Goal: Task Accomplishment & Management: Manage account settings

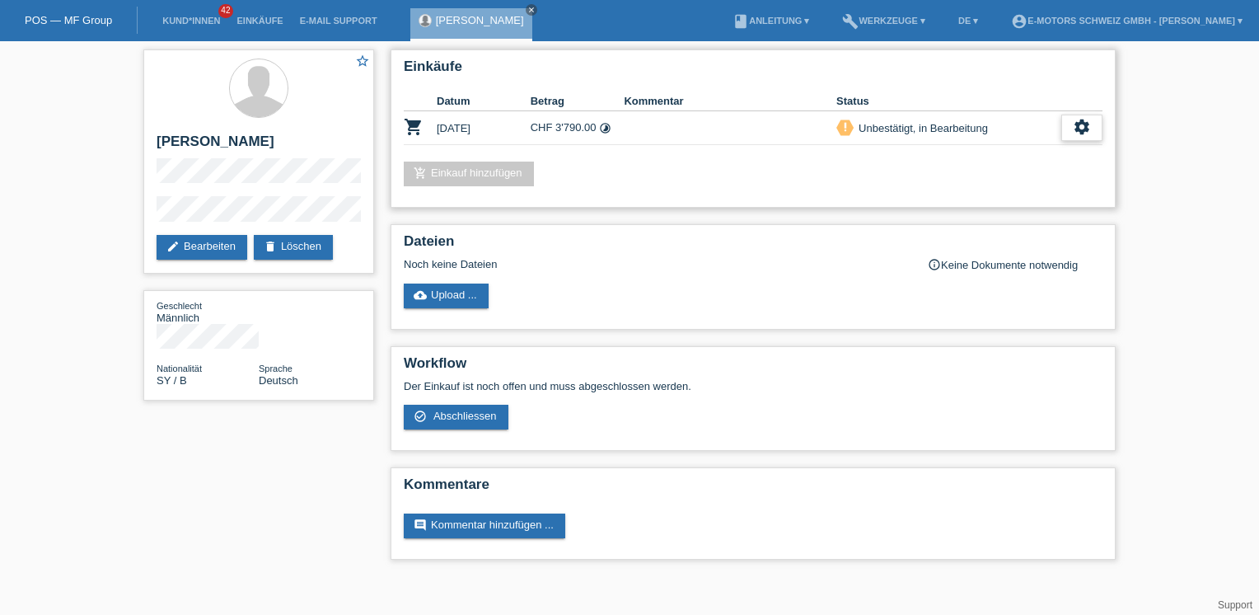
click at [1086, 124] on icon "settings" at bounding box center [1082, 127] width 18 height 18
click at [962, 225] on span "Kunde ist vom Kauf zurückgetreten..." at bounding box center [1020, 227] width 180 height 20
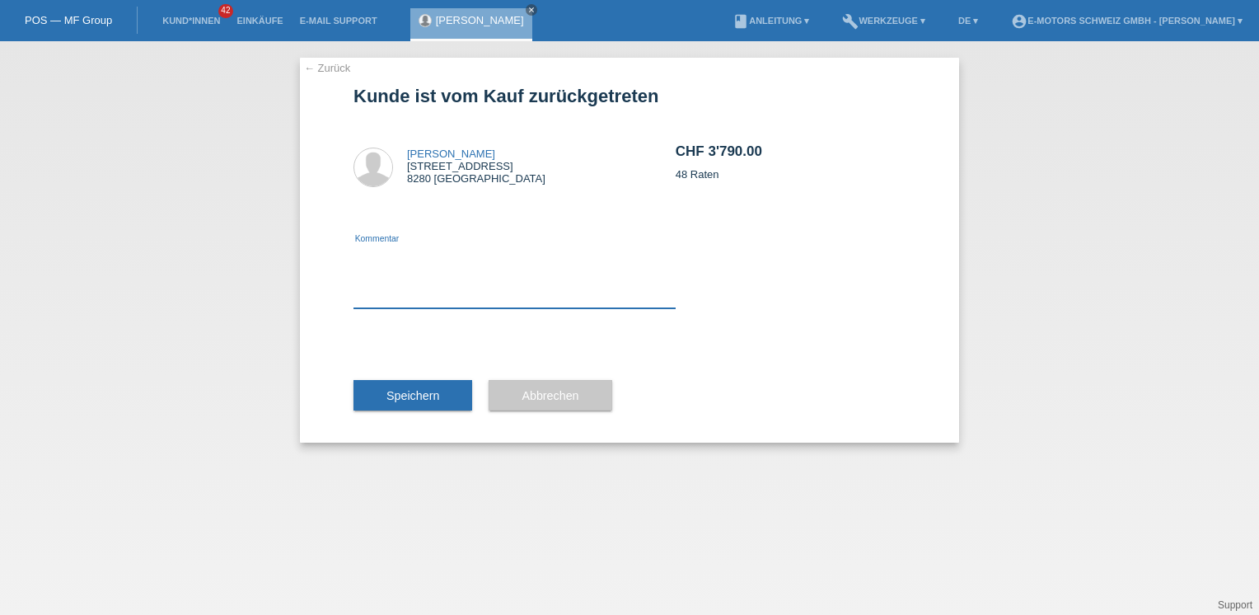
click at [429, 265] on textarea at bounding box center [515, 276] width 322 height 63
type textarea "falsch"
click at [400, 389] on span "Speichern" at bounding box center [413, 395] width 53 height 13
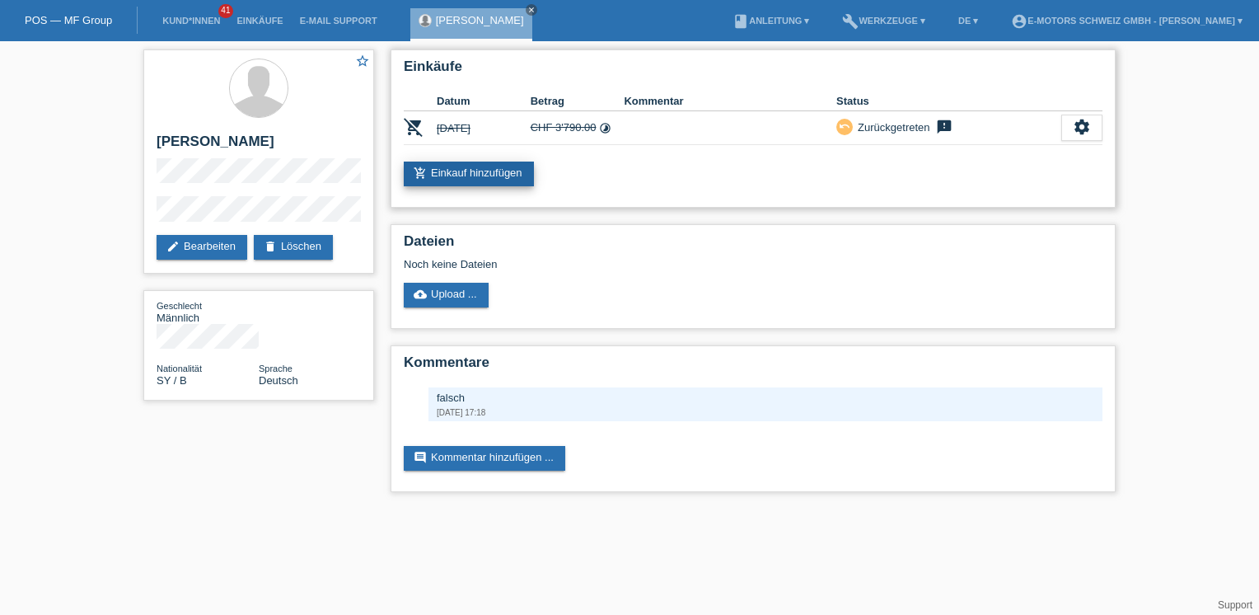
click at [511, 171] on link "add_shopping_cart Einkauf hinzufügen" at bounding box center [469, 174] width 130 height 25
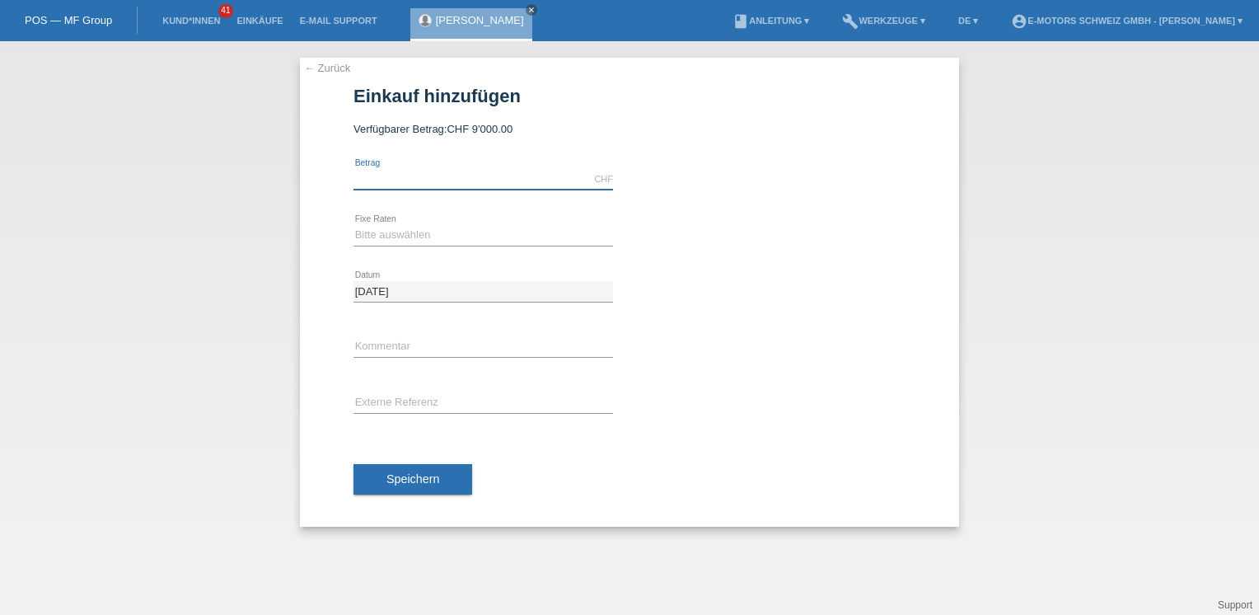
click at [490, 177] on input "text" at bounding box center [484, 179] width 260 height 21
type input "3200.00"
click at [415, 232] on select "Bitte auswählen 12 Raten 24 Raten 36 Raten 48 Raten" at bounding box center [484, 235] width 260 height 20
click at [409, 229] on select "Bitte auswählen 12 Raten 24 Raten 36 Raten 48 Raten" at bounding box center [484, 235] width 260 height 20
select select "215"
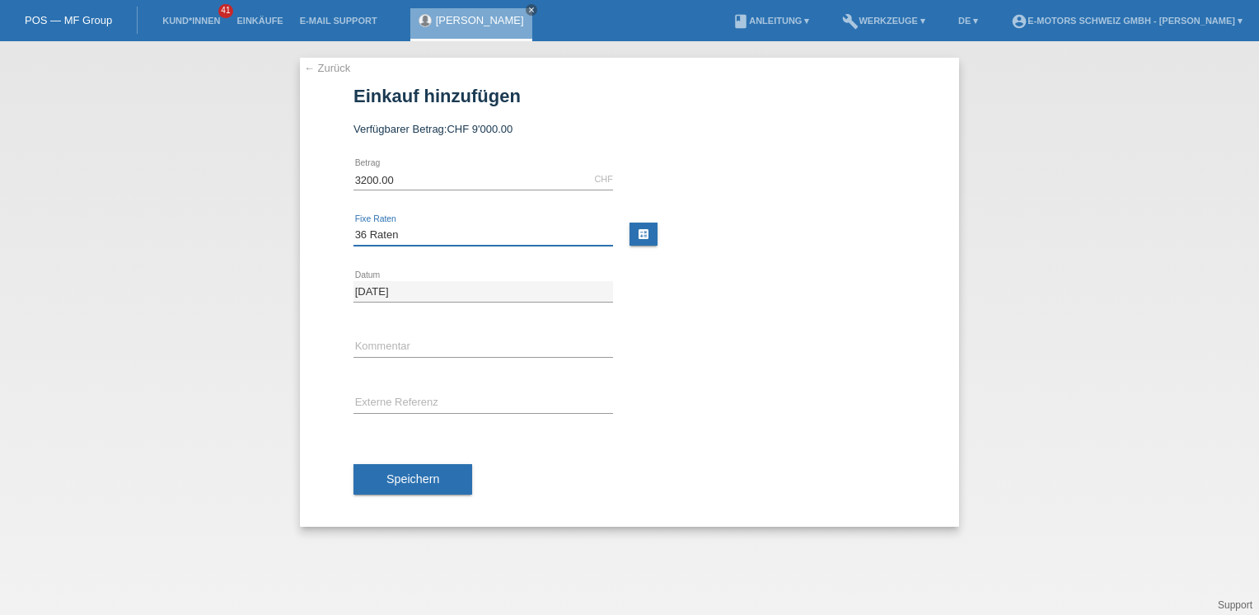
click at [354, 225] on select "Bitte auswählen 12 Raten 24 Raten 36 Raten 48 Raten" at bounding box center [484, 235] width 260 height 20
click at [424, 480] on span "Speichern" at bounding box center [413, 478] width 53 height 13
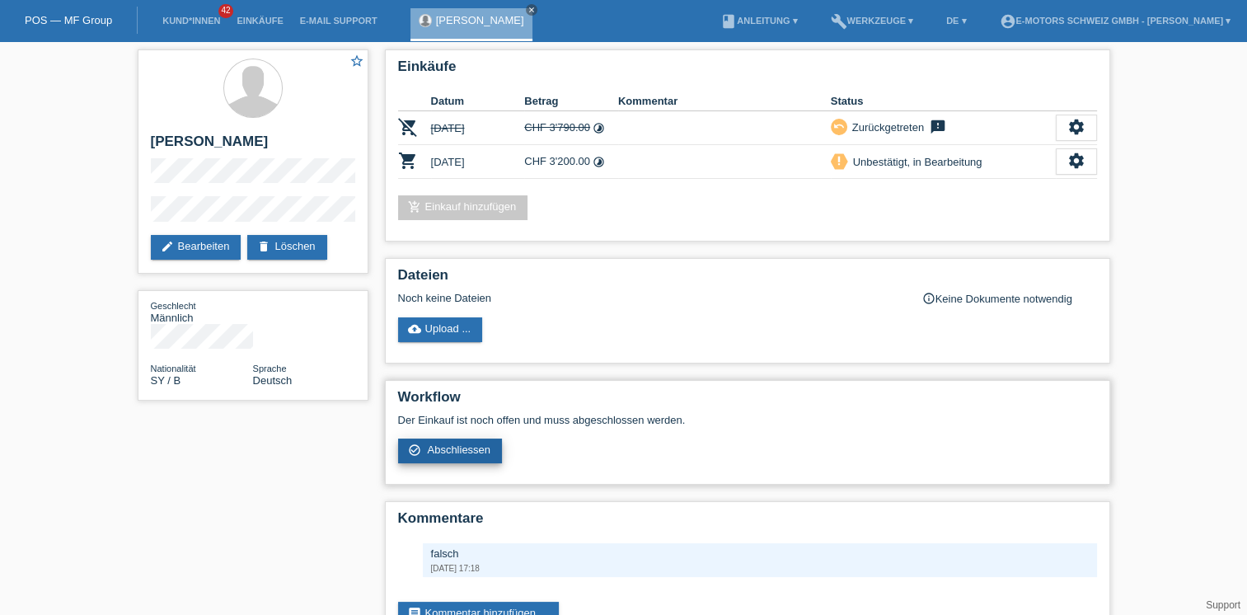
click at [477, 450] on span "Abschliessen" at bounding box center [458, 449] width 63 height 12
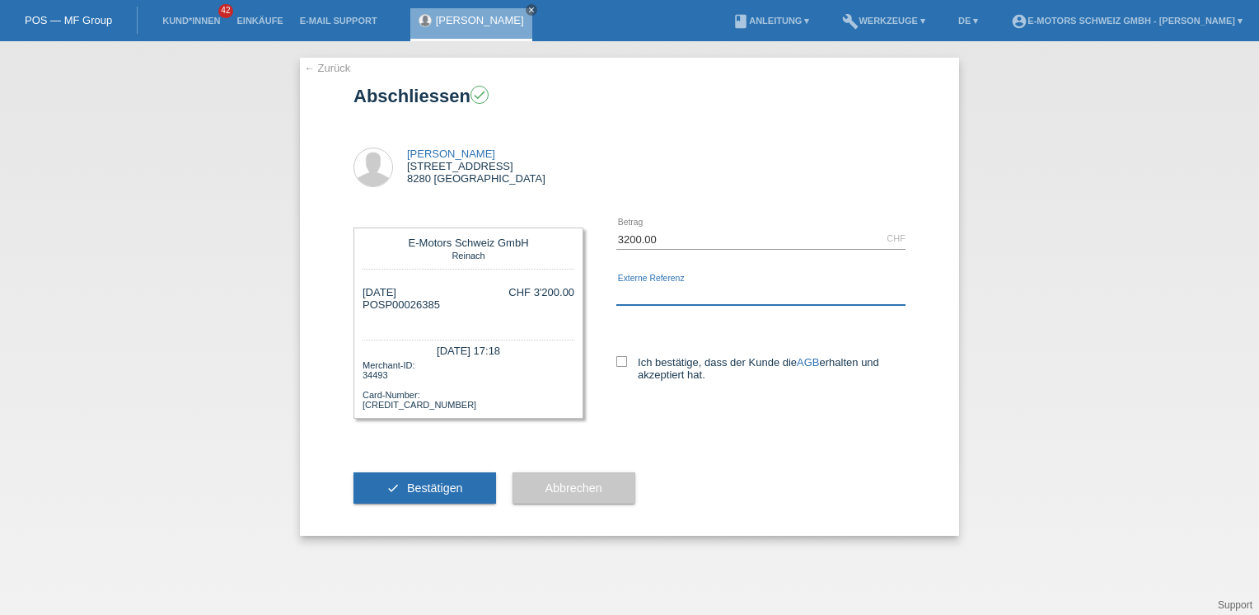
click at [653, 291] on input "text" at bounding box center [760, 294] width 289 height 21
type input "Andi"
click at [635, 358] on label "Ich bestätige, dass der Kunde die AGB erhalten und akzeptiert hat." at bounding box center [760, 368] width 289 height 25
click at [627, 358] on input "Ich bestätige, dass der Kunde die AGB erhalten und akzeptiert hat." at bounding box center [621, 361] width 11 height 11
checkbox input "true"
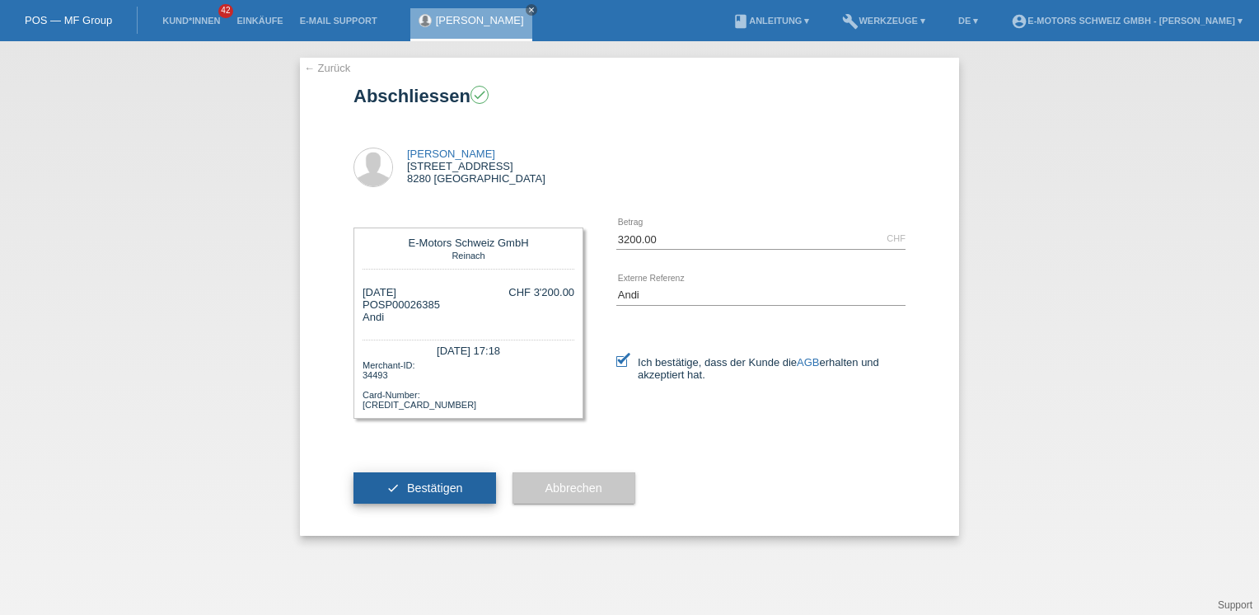
click at [455, 485] on span "Bestätigen" at bounding box center [435, 487] width 56 height 13
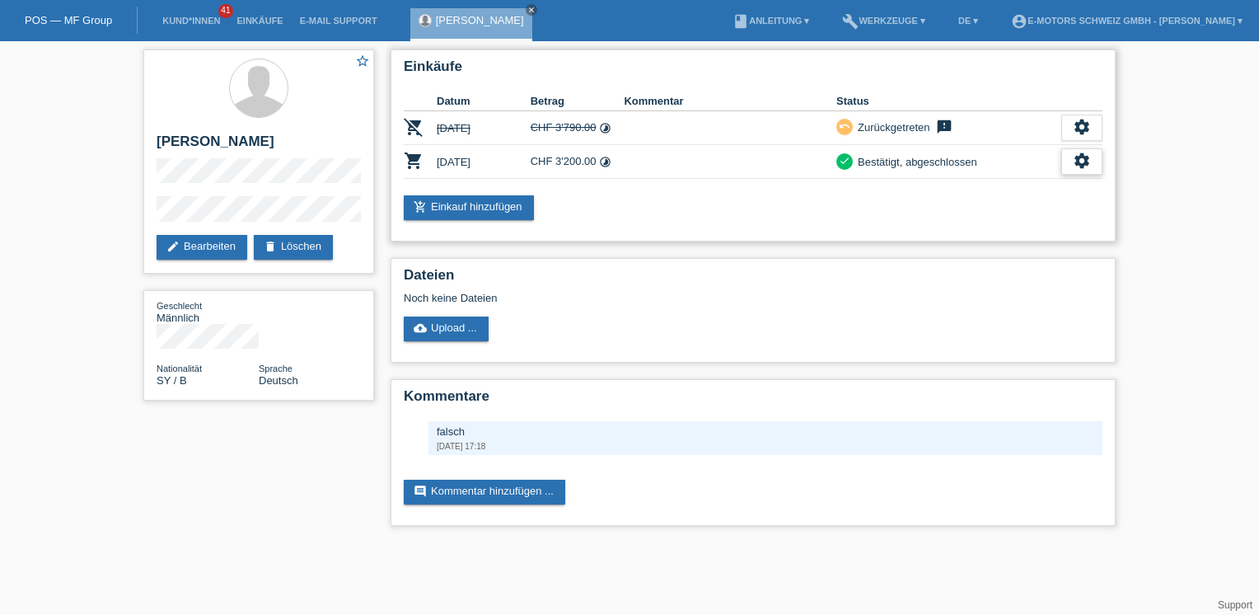
click at [1075, 163] on icon "settings" at bounding box center [1082, 161] width 18 height 18
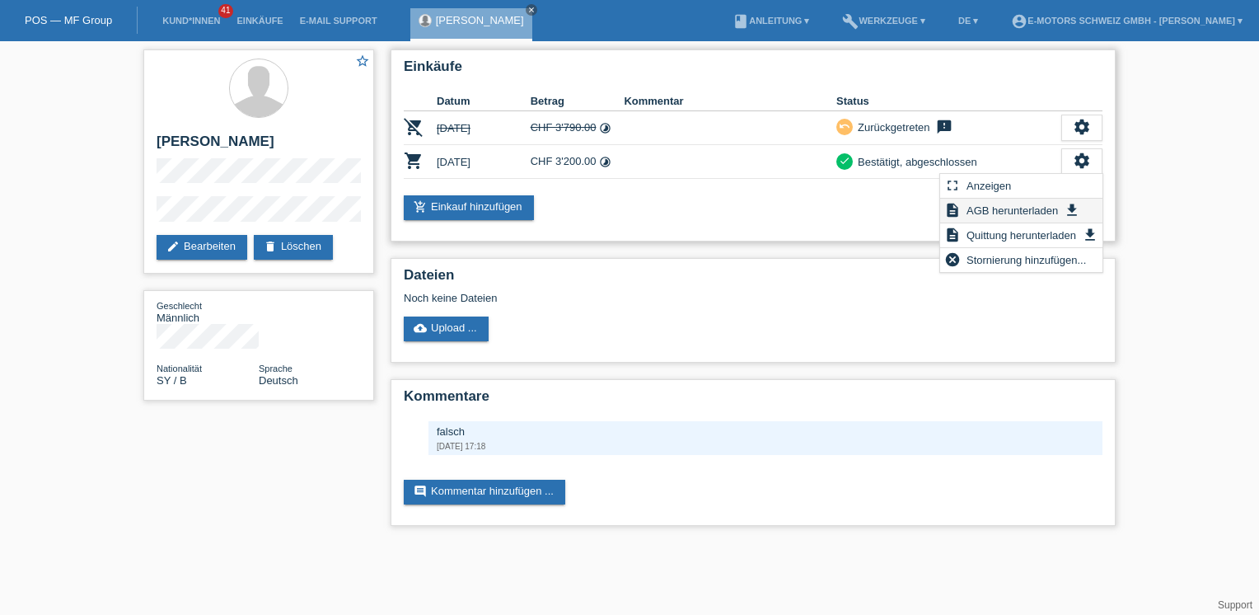
click at [1024, 208] on span "AGB herunterladen" at bounding box center [1012, 210] width 96 height 20
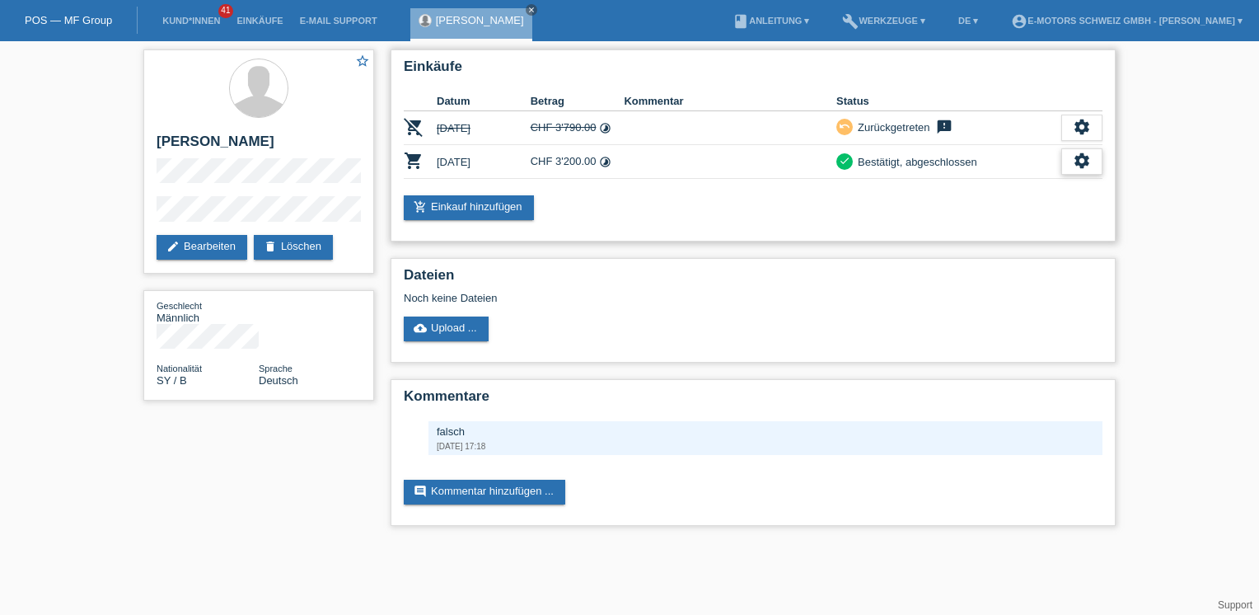
click at [1083, 152] on icon "settings" at bounding box center [1082, 161] width 18 height 18
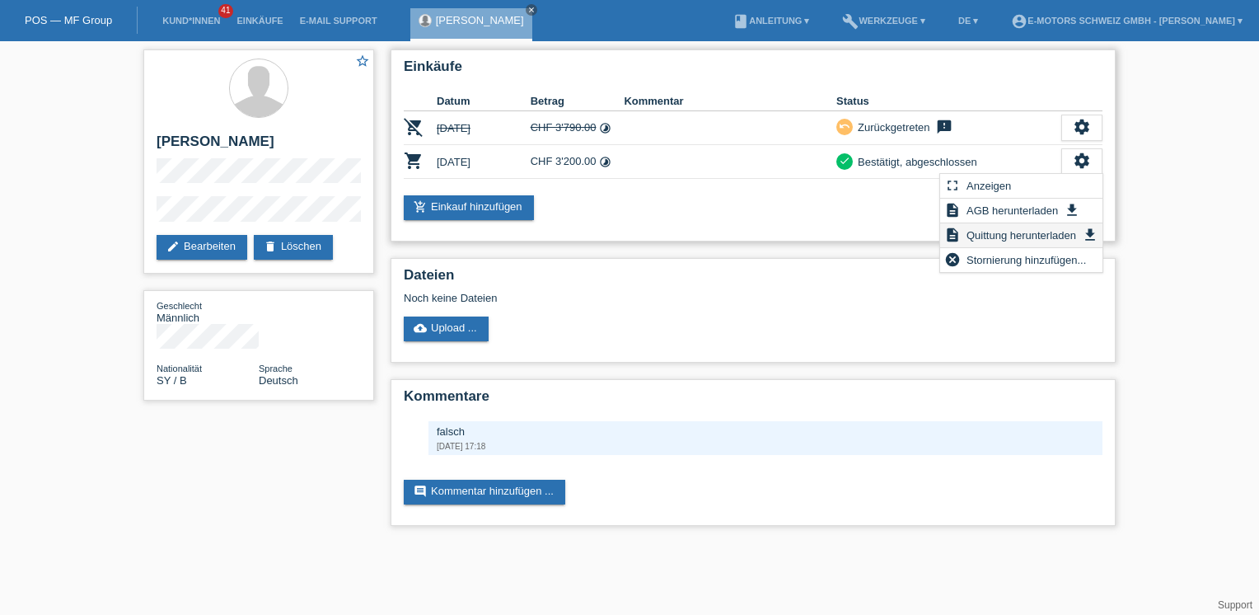
click at [1015, 236] on span "Quittung herunterladen" at bounding box center [1021, 235] width 115 height 20
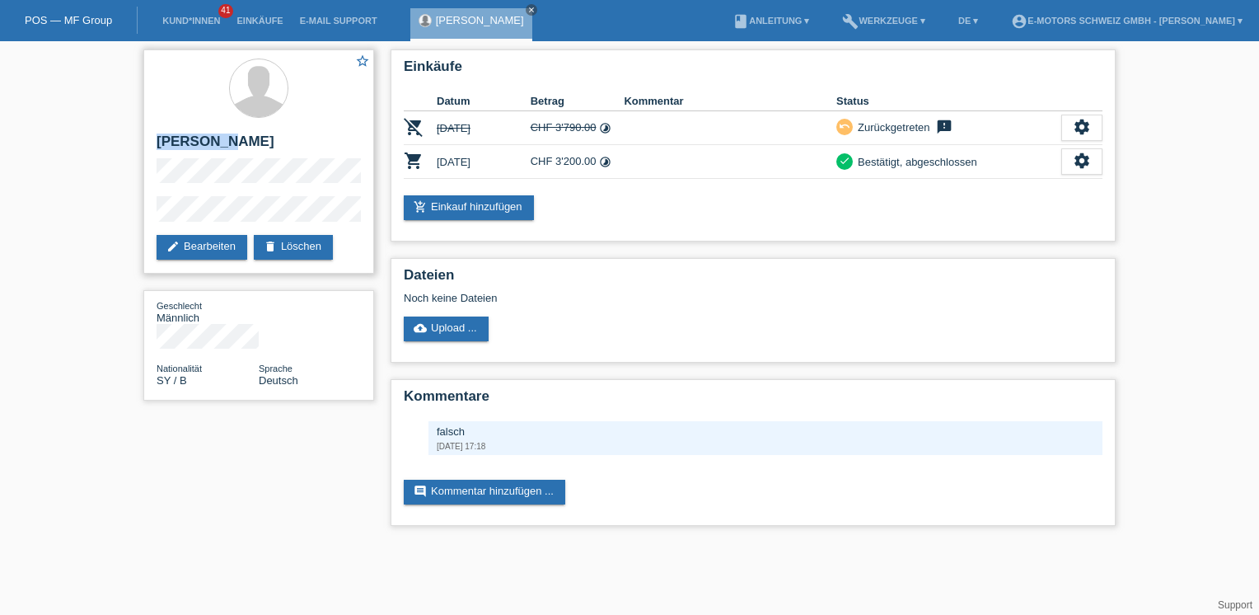
drag, startPoint x: 158, startPoint y: 143, endPoint x: 260, endPoint y: 148, distance: 101.5
click at [260, 148] on h2 "[PERSON_NAME]" at bounding box center [259, 146] width 204 height 25
copy h2 "[PERSON_NAME]"
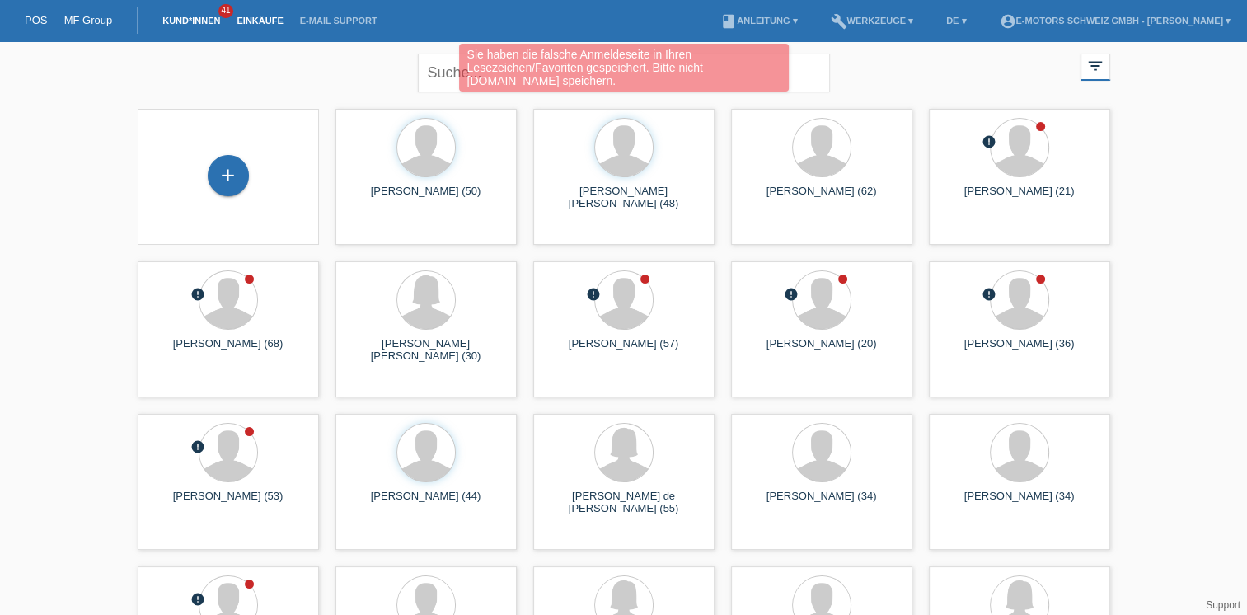
click at [261, 23] on link "Einkäufe" at bounding box center [259, 21] width 63 height 10
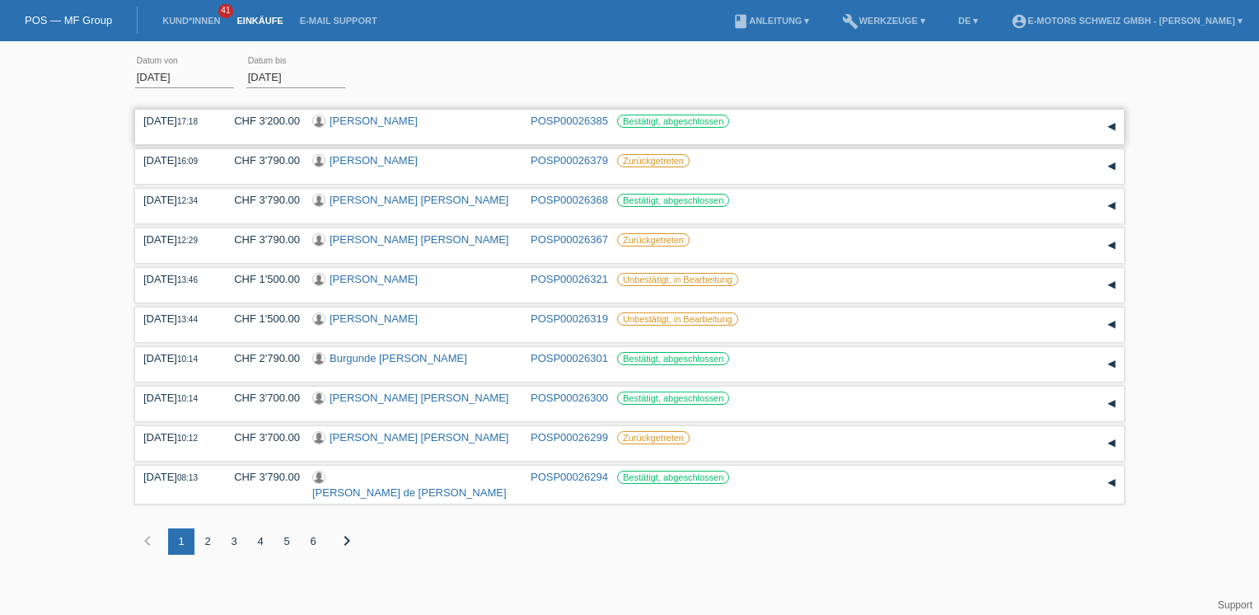
click at [576, 120] on link "POSP00026385" at bounding box center [569, 121] width 77 height 12
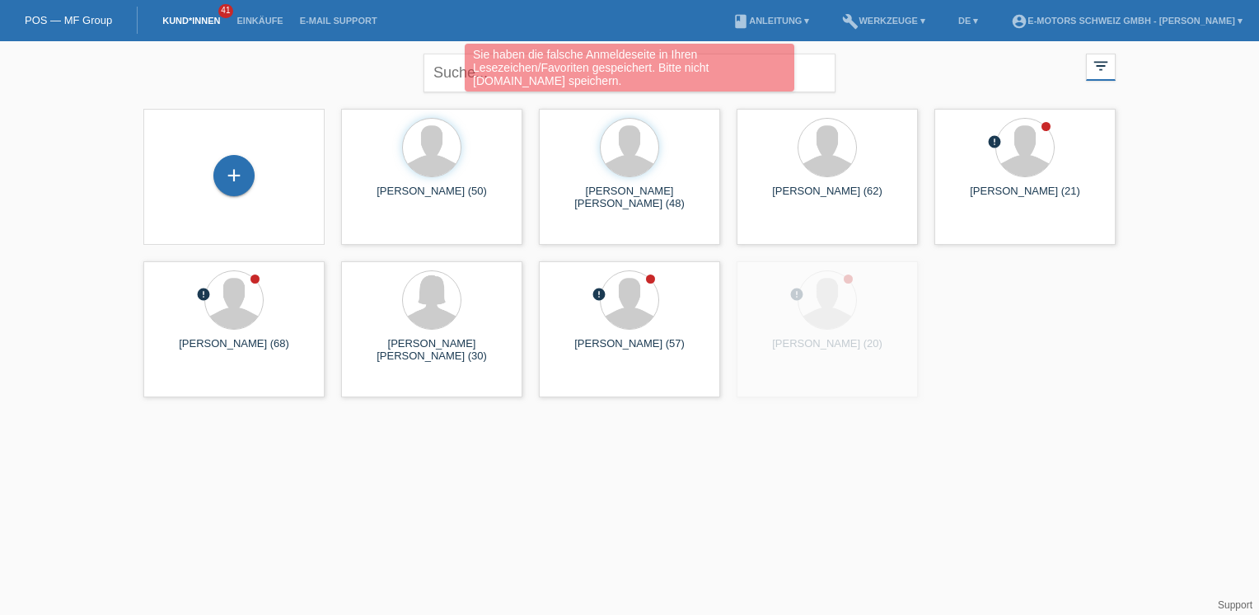
click at [458, 74] on div "Sie haben die falsche Anmeldeseite in Ihren Lesezeichen/Favoriten gespeichert. …" at bounding box center [630, 70] width 756 height 52
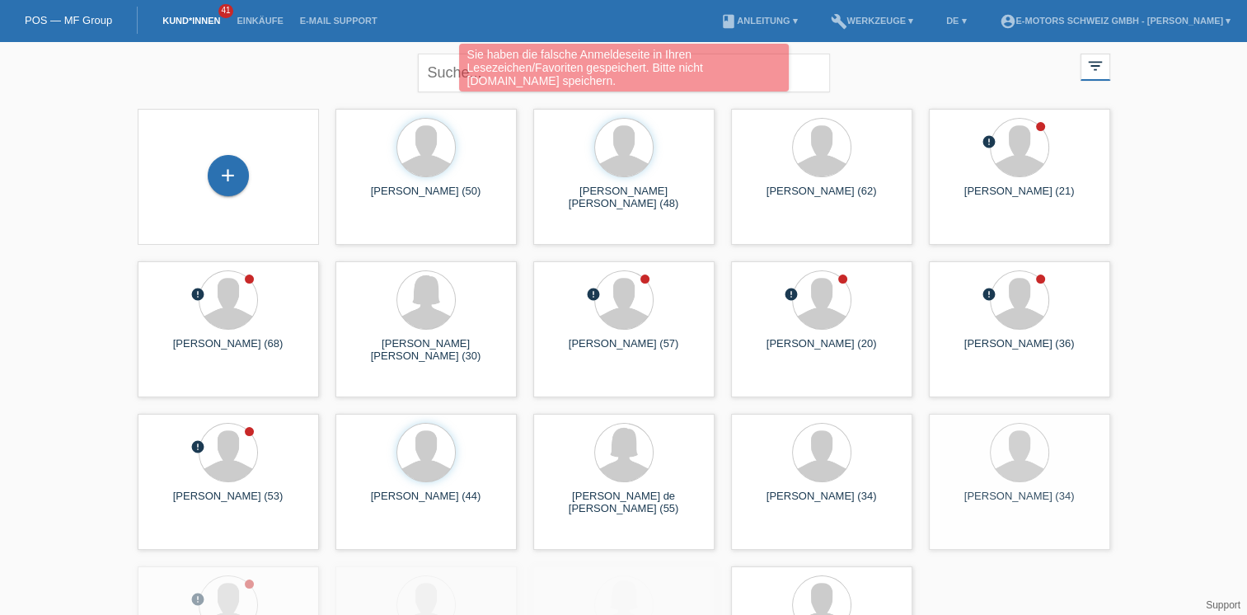
click at [456, 68] on div "Sie haben die falsche Anmeldeseite in Ihren Lesezeichen/Favoriten gespeichert. …" at bounding box center [624, 70] width 748 height 52
click at [462, 68] on div "Sie haben die falsche Anmeldeseite in Ihren Lesezeichen/Favoriten gespeichert. …" at bounding box center [624, 68] width 330 height 48
click at [447, 69] on div "Sie haben die falsche Anmeldeseite in Ihren Lesezeichen/Favoriten gespeichert. …" at bounding box center [624, 70] width 748 height 52
click at [429, 68] on div "Sie haben die falsche Anmeldeseite in Ihren Lesezeichen/Favoriten gespeichert. …" at bounding box center [624, 70] width 748 height 52
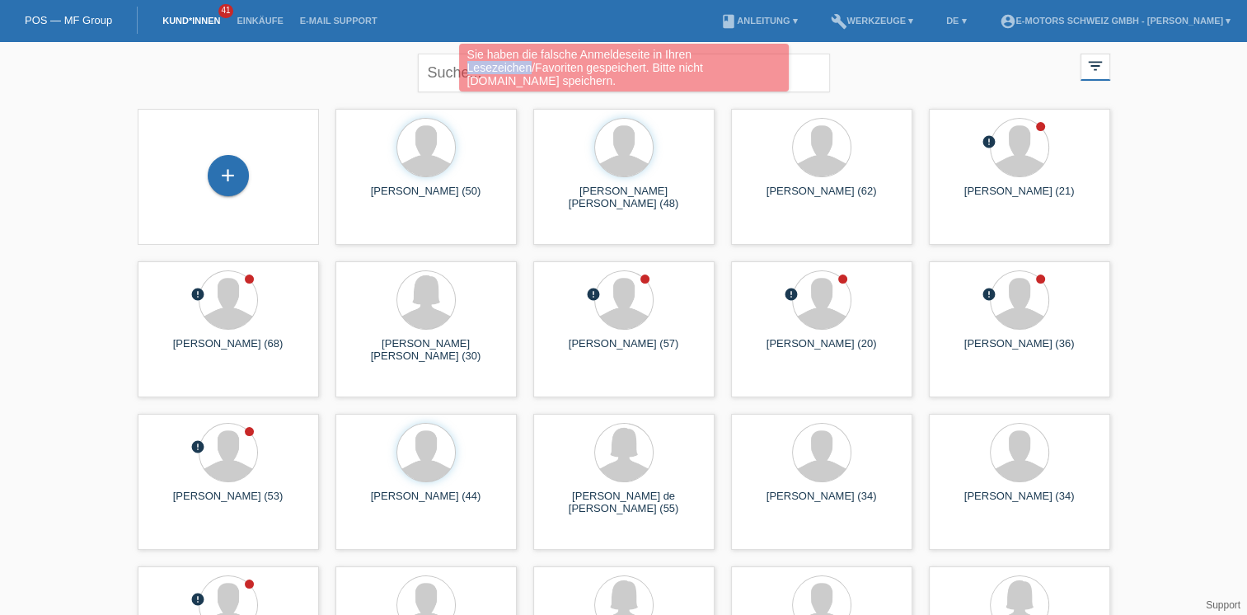
click at [429, 68] on div "Sie haben die falsche Anmeldeseite in Ihren Lesezeichen/Favoriten gespeichert. …" at bounding box center [624, 70] width 748 height 52
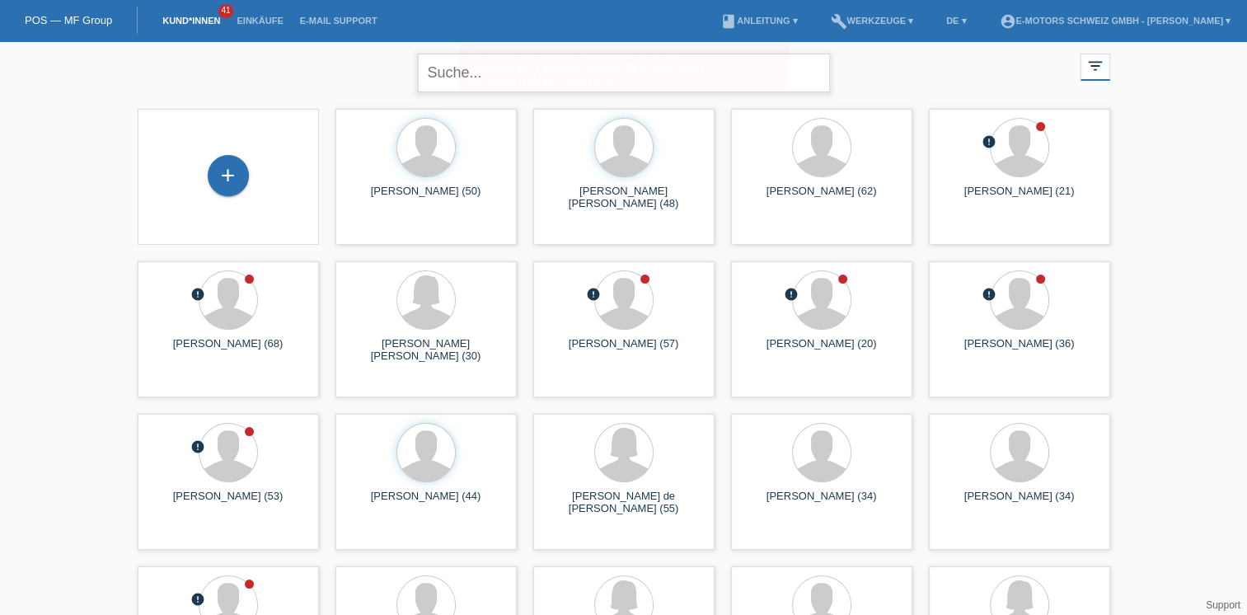
click at [436, 69] on input "text" at bounding box center [624, 73] width 412 height 39
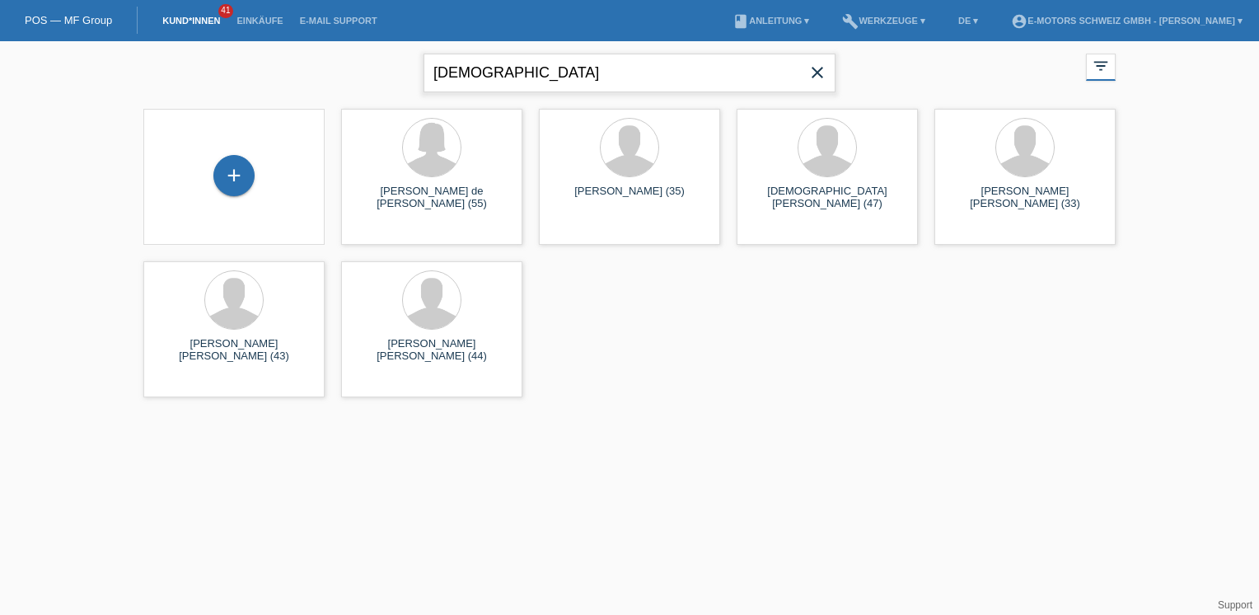
click at [580, 76] on input "Jesus" at bounding box center [630, 73] width 412 height 39
type input "Jesus perez"
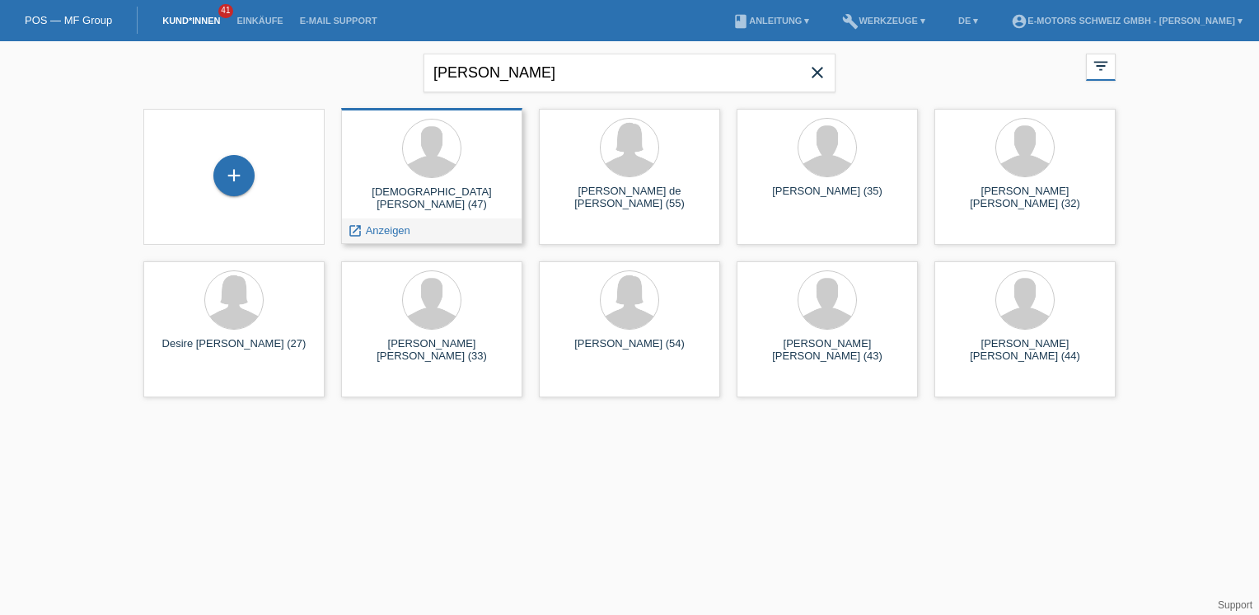
click at [415, 190] on div "Jesus Perez Hernandez (47)" at bounding box center [431, 198] width 155 height 26
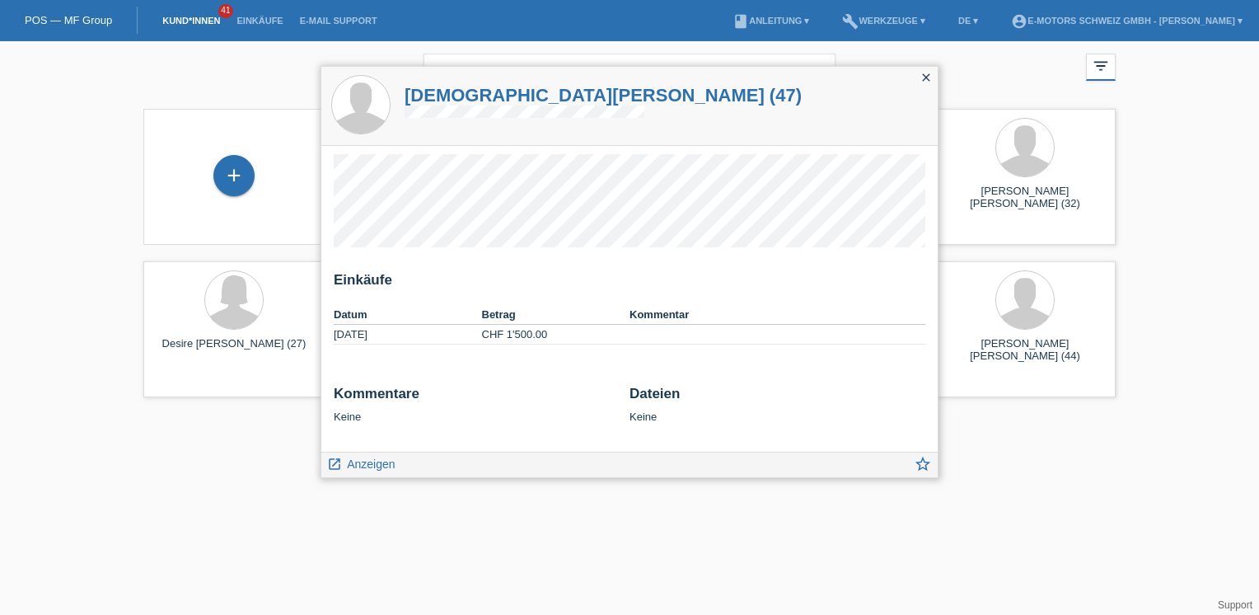
click at [936, 77] on div "close" at bounding box center [926, 79] width 23 height 24
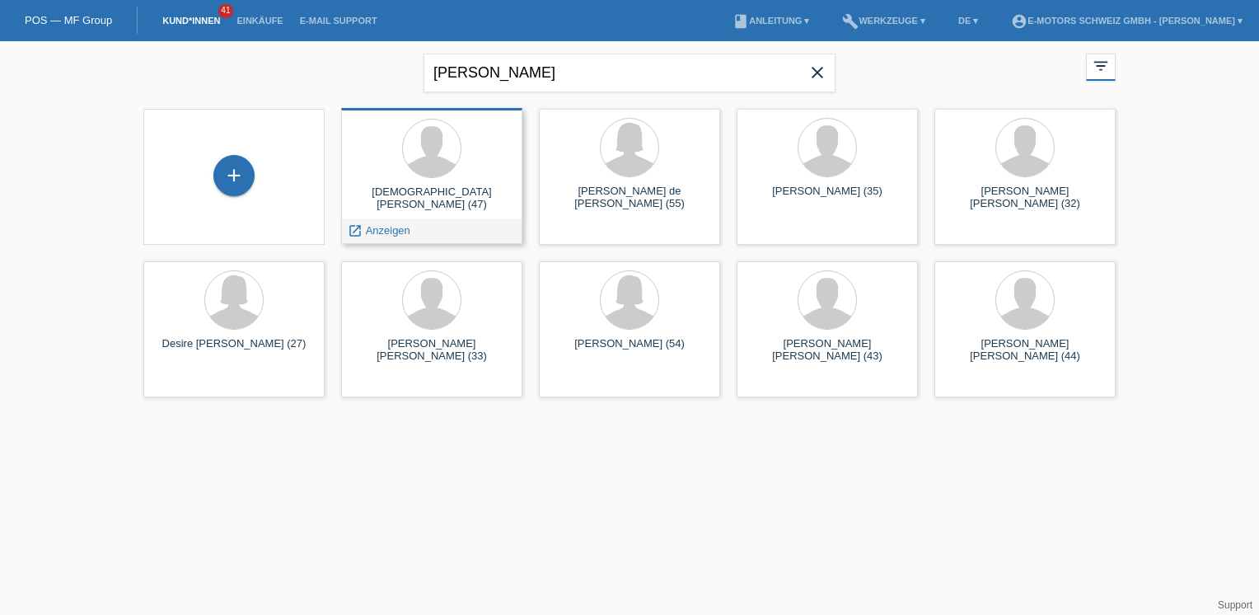
click at [405, 186] on div "Jesus Perez Hernandez (47)" at bounding box center [431, 198] width 155 height 26
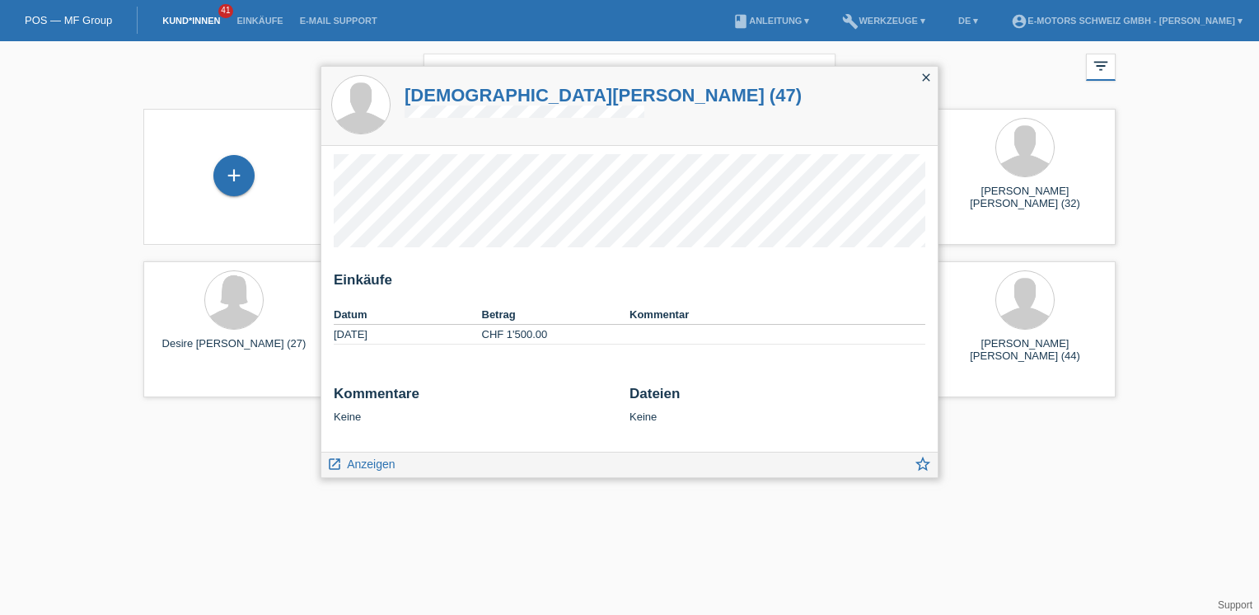
click at [930, 82] on icon "close" at bounding box center [926, 77] width 13 height 13
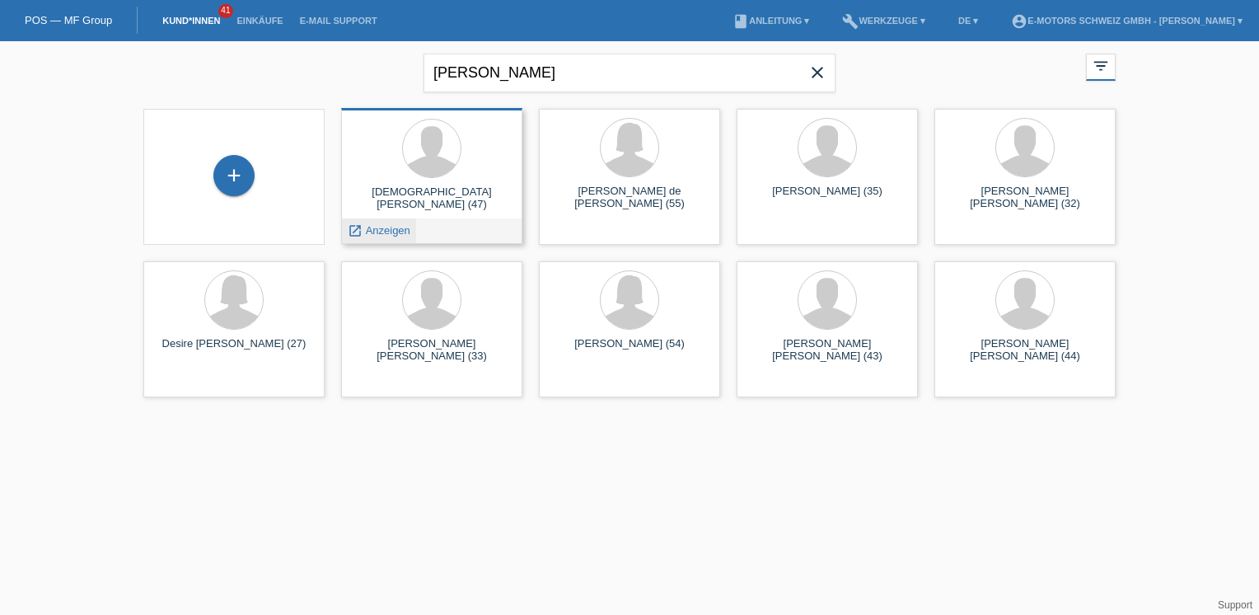
click at [386, 226] on span "Anzeigen" at bounding box center [388, 230] width 45 height 12
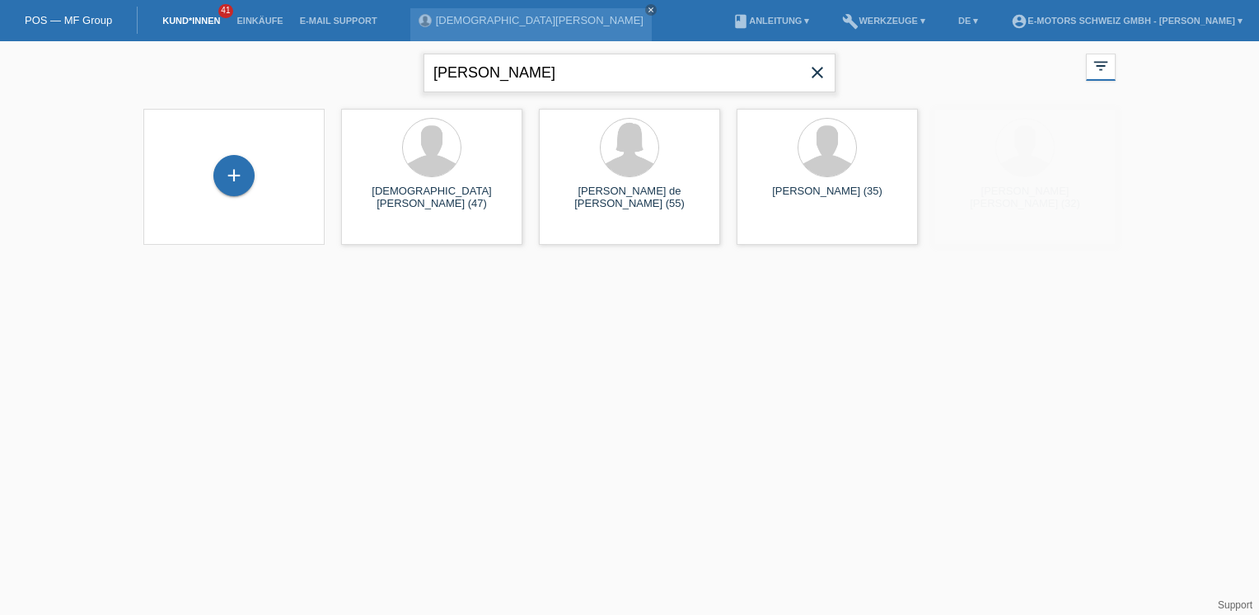
click at [560, 70] on input "[PERSON_NAME]" at bounding box center [630, 73] width 412 height 39
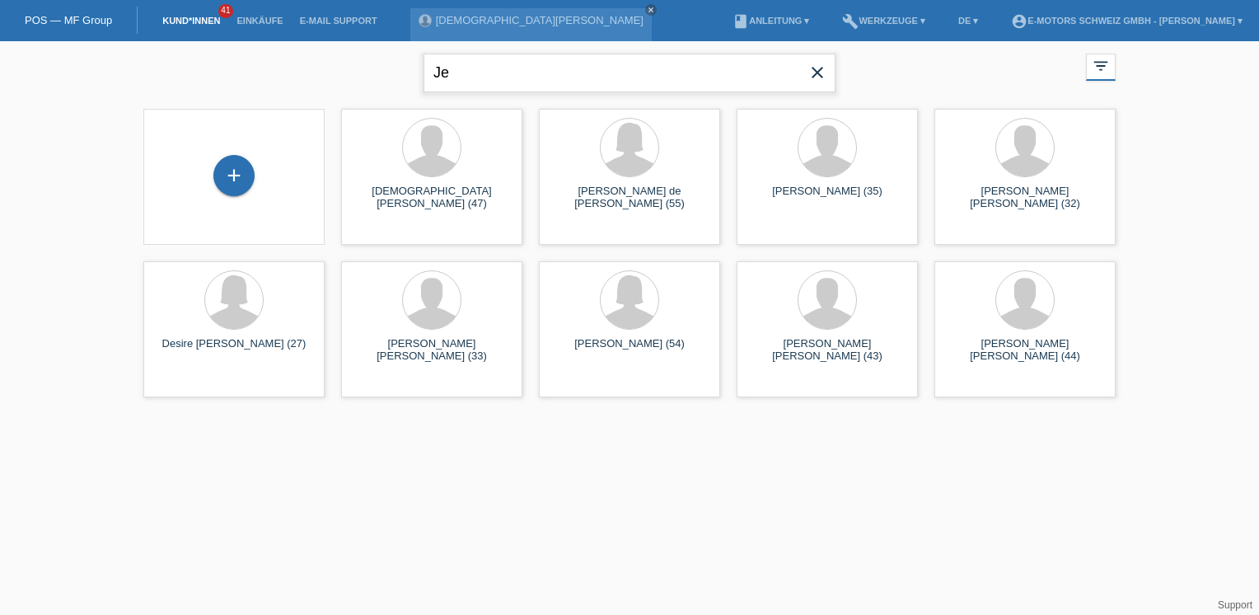
type input "J"
type input "Noelia"
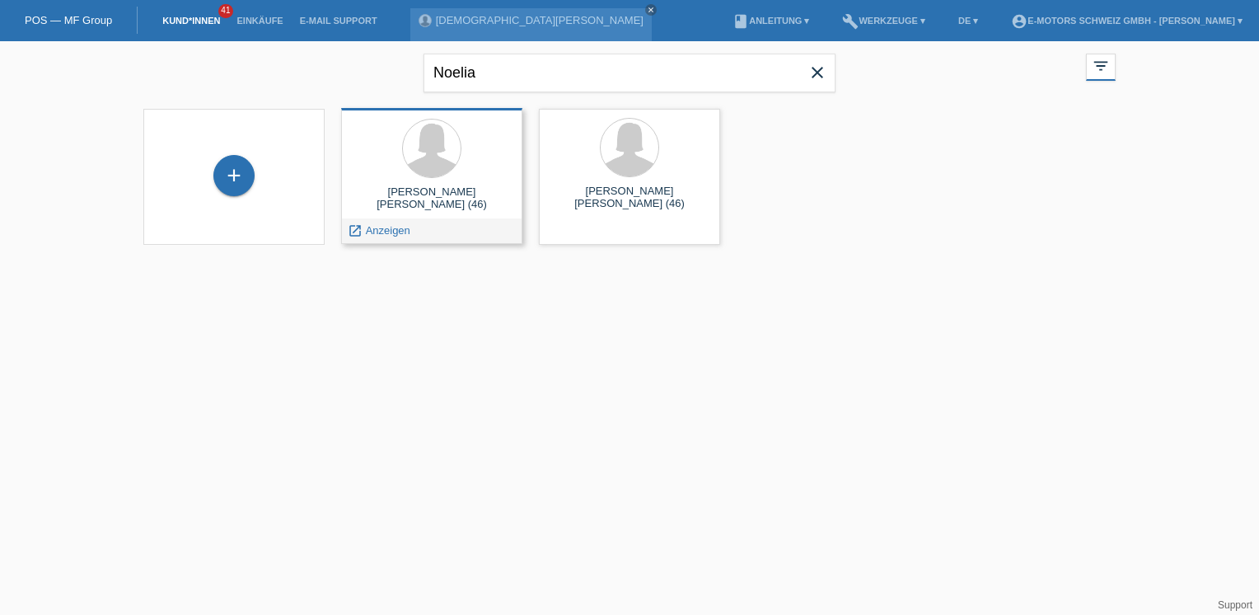
click at [391, 200] on div "[PERSON_NAME] [PERSON_NAME] (46)" at bounding box center [431, 198] width 155 height 26
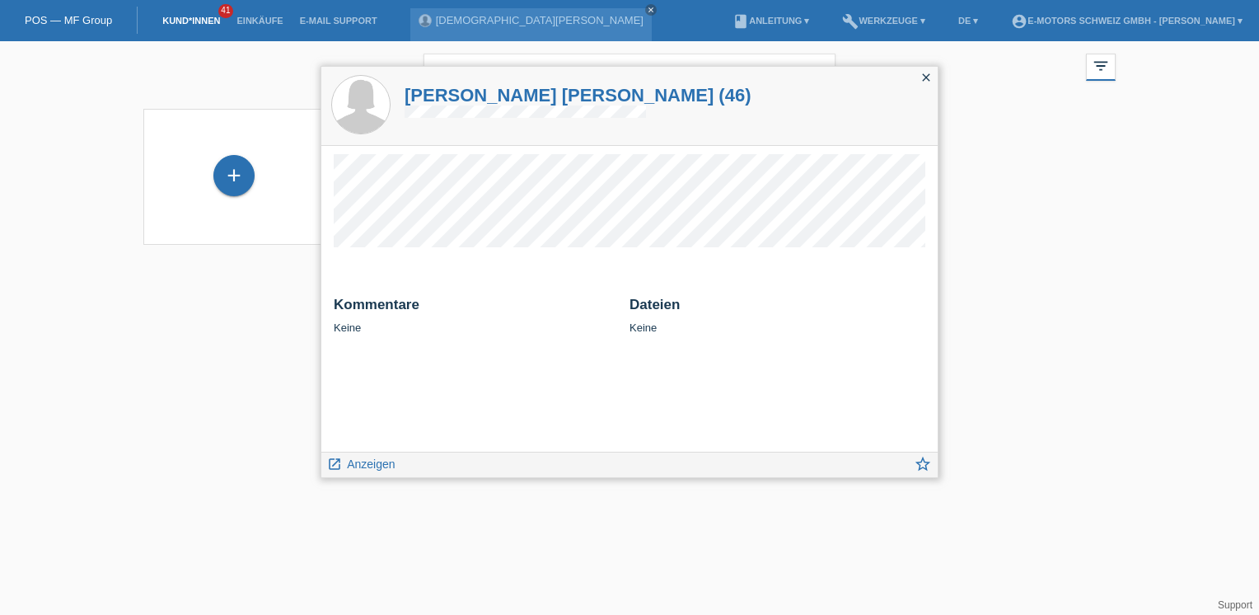
click at [925, 77] on icon "close" at bounding box center [926, 77] width 13 height 13
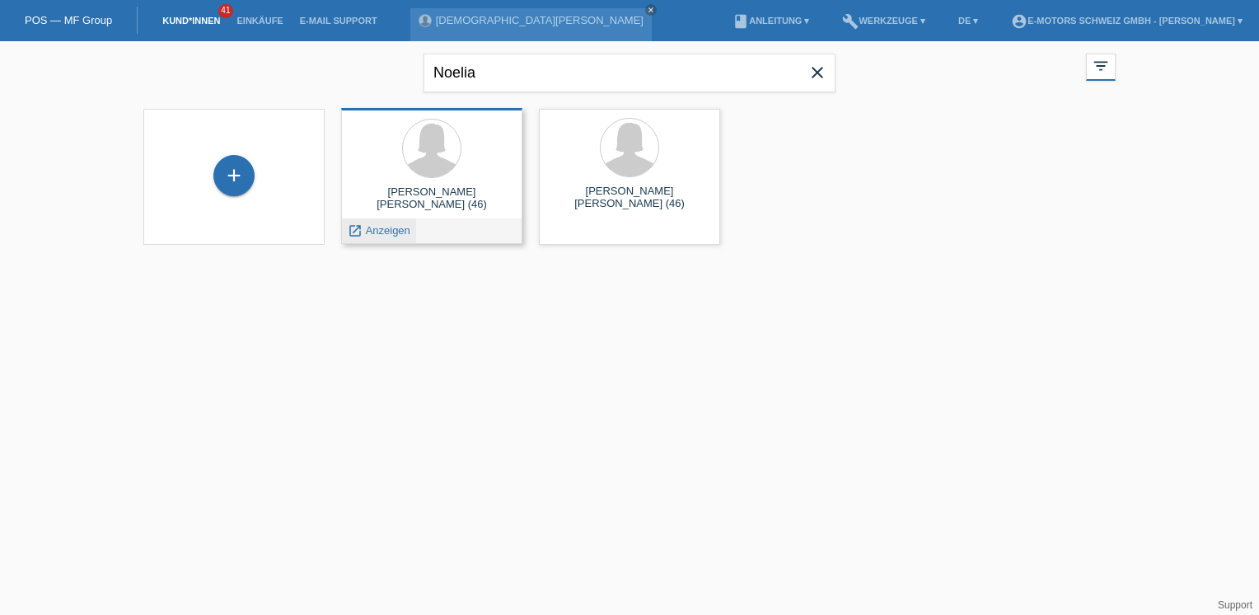
click at [384, 238] on div "launch Anzeigen" at bounding box center [379, 230] width 74 height 25
click at [384, 230] on span "Anzeigen" at bounding box center [388, 230] width 45 height 12
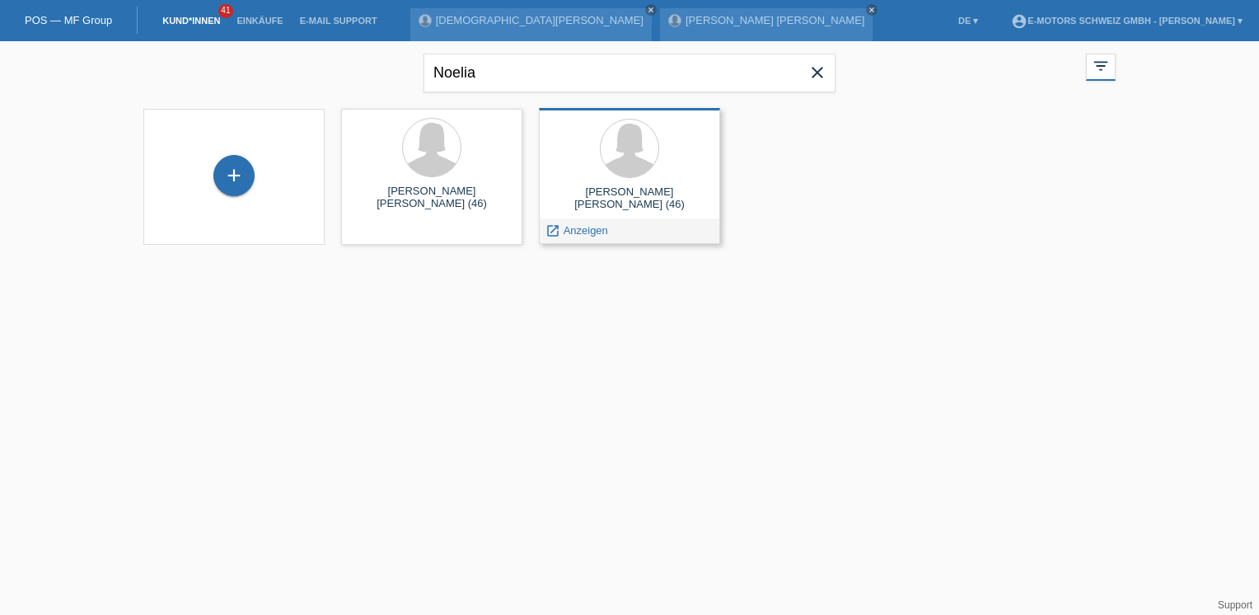
click at [594, 208] on div "[PERSON_NAME] [PERSON_NAME] (46)" at bounding box center [629, 198] width 155 height 26
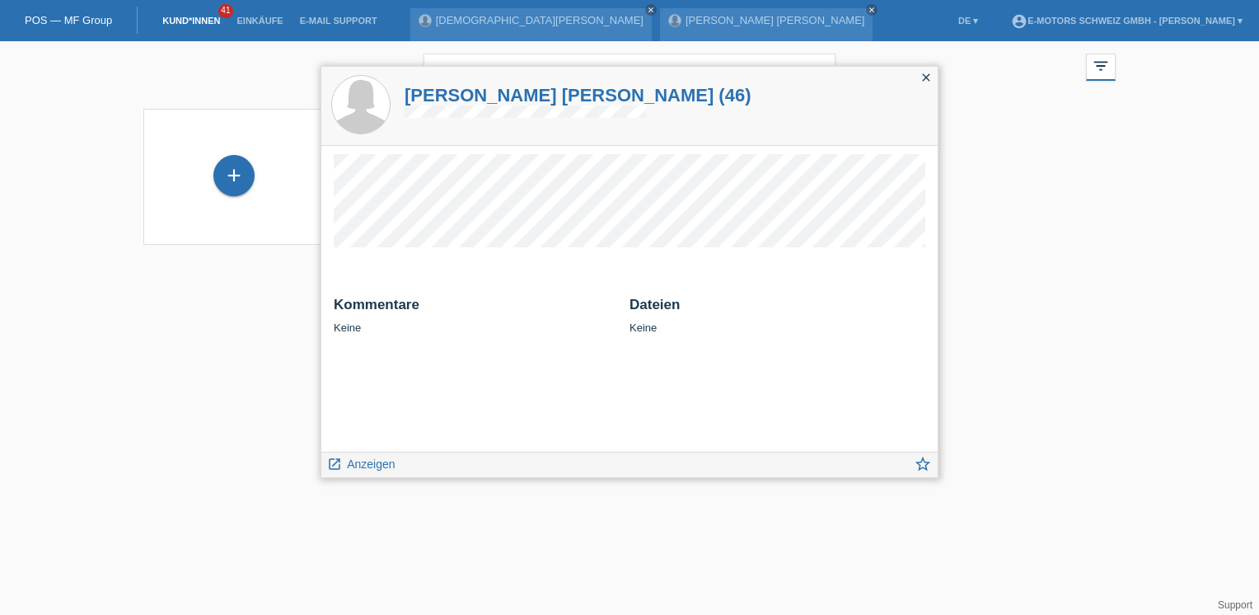
click at [927, 76] on icon "close" at bounding box center [926, 77] width 13 height 13
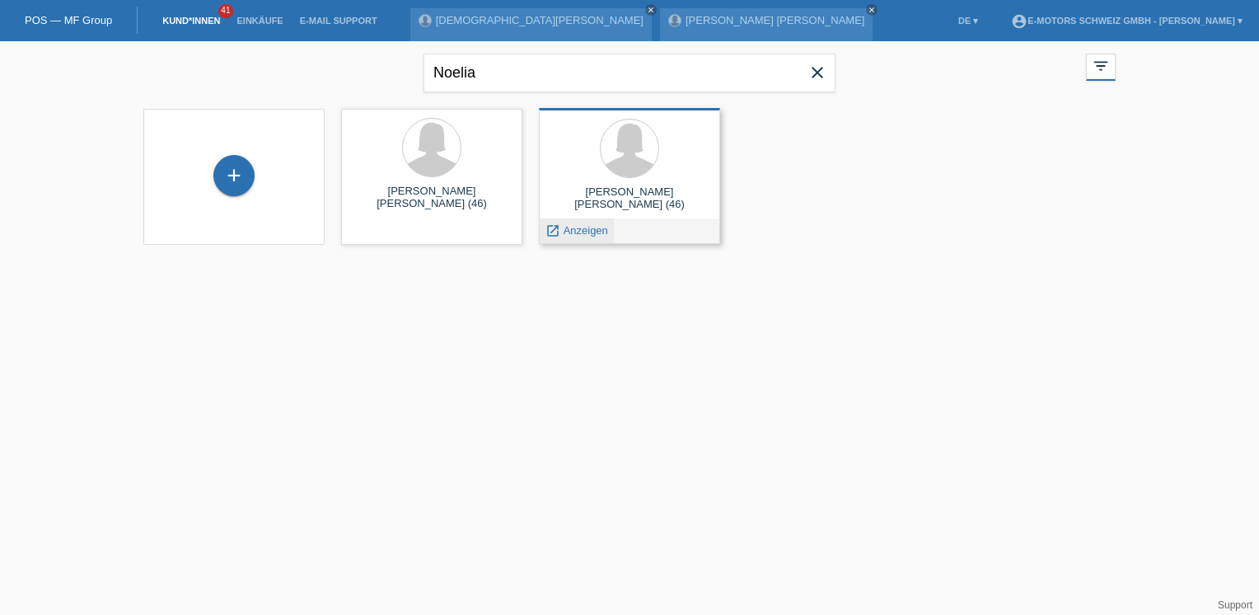
click at [570, 232] on span "Anzeigen" at bounding box center [586, 230] width 45 height 12
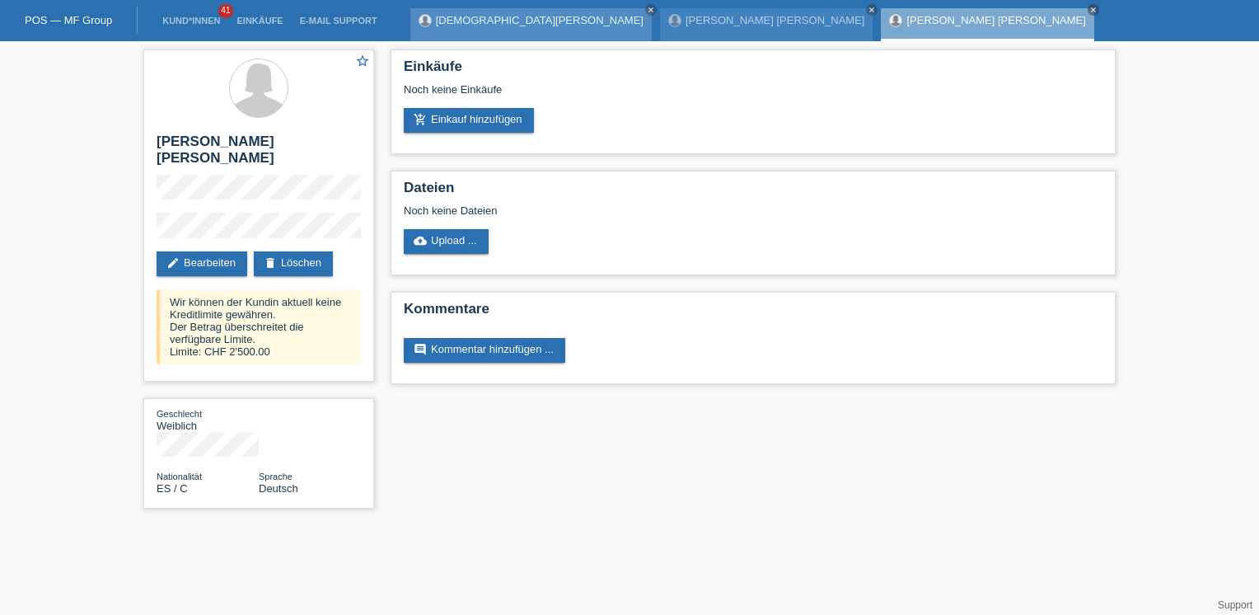
click at [530, 26] on div "[DEMOGRAPHIC_DATA][PERSON_NAME] close" at bounding box center [530, 24] width 241 height 33
click at [478, 19] on link "[DEMOGRAPHIC_DATA][PERSON_NAME]" at bounding box center [540, 20] width 208 height 12
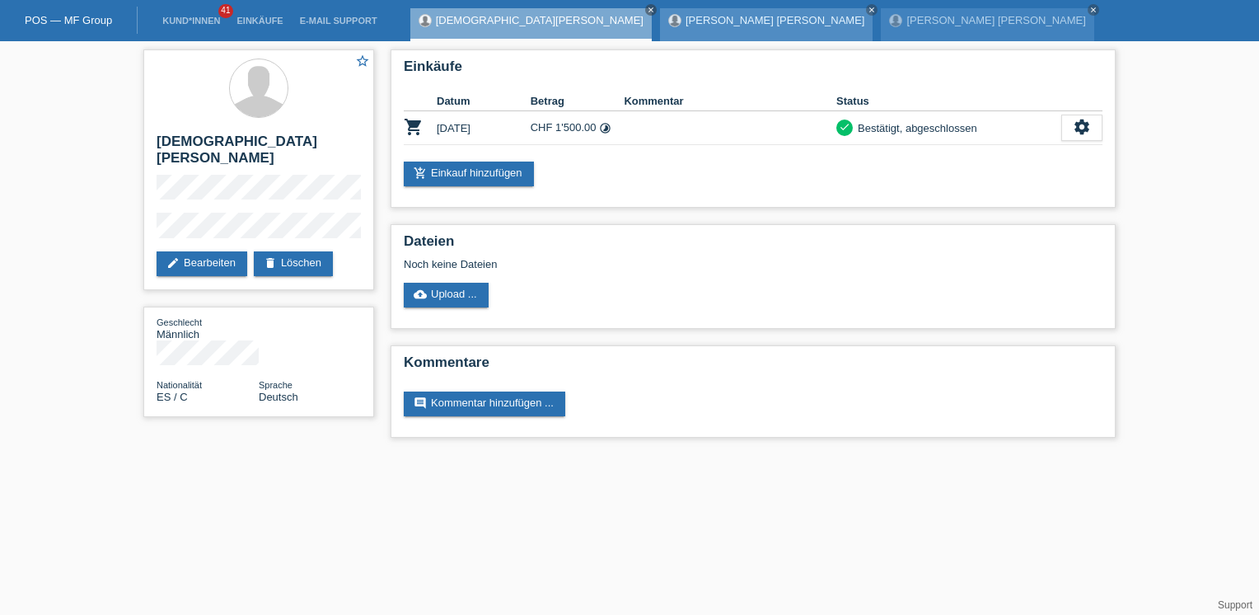
click at [686, 23] on link "[PERSON_NAME] [PERSON_NAME]" at bounding box center [775, 20] width 179 height 12
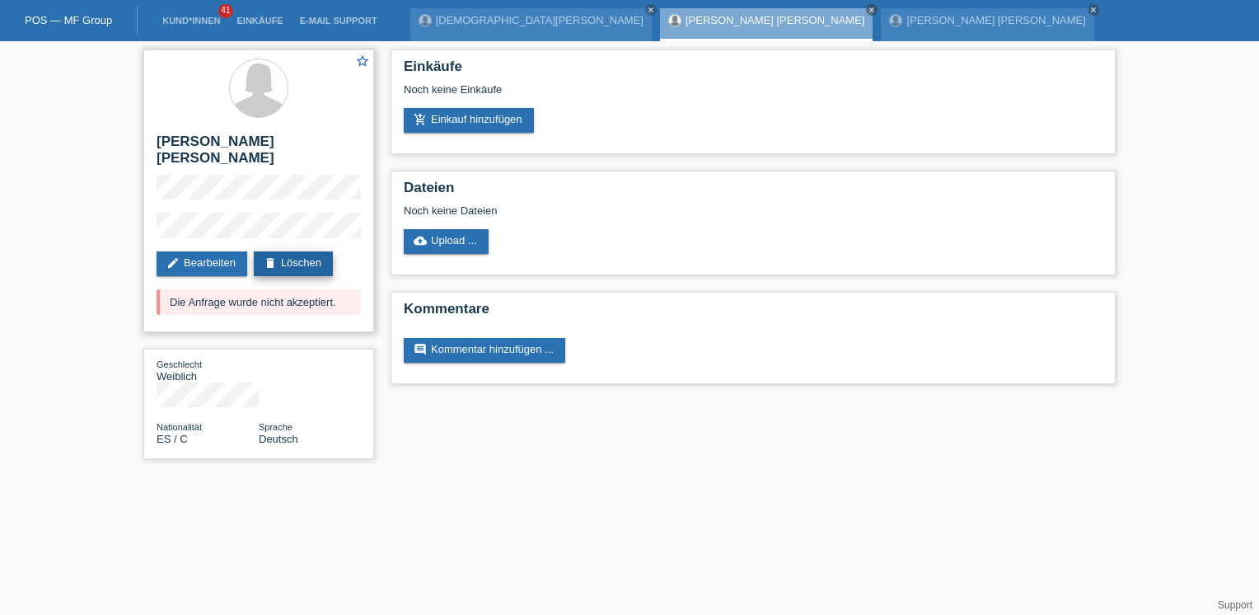
click at [295, 251] on link "delete Löschen" at bounding box center [293, 263] width 79 height 25
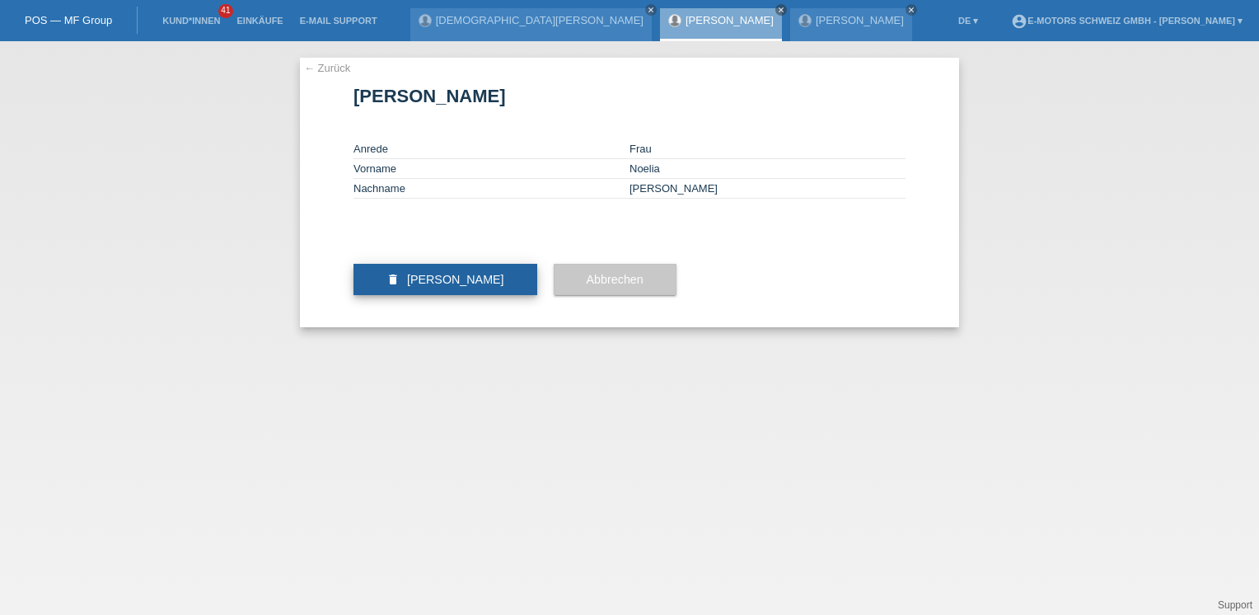
click at [429, 286] on span "[PERSON_NAME]" at bounding box center [455, 279] width 97 height 13
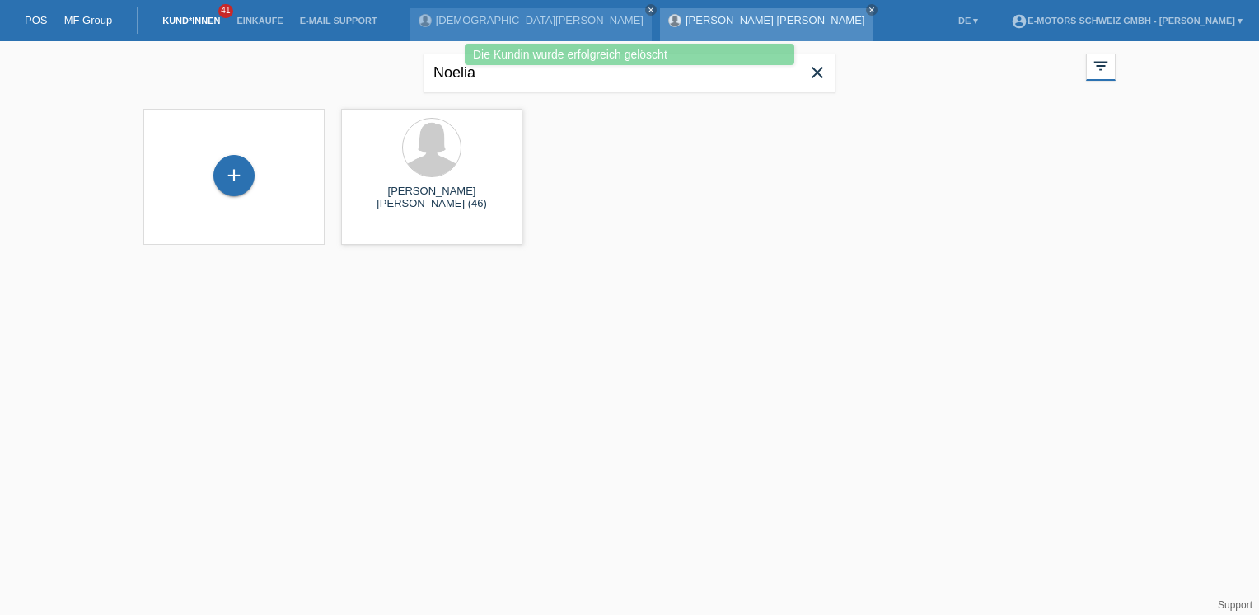
click at [686, 24] on link "[PERSON_NAME] [PERSON_NAME]" at bounding box center [775, 20] width 179 height 12
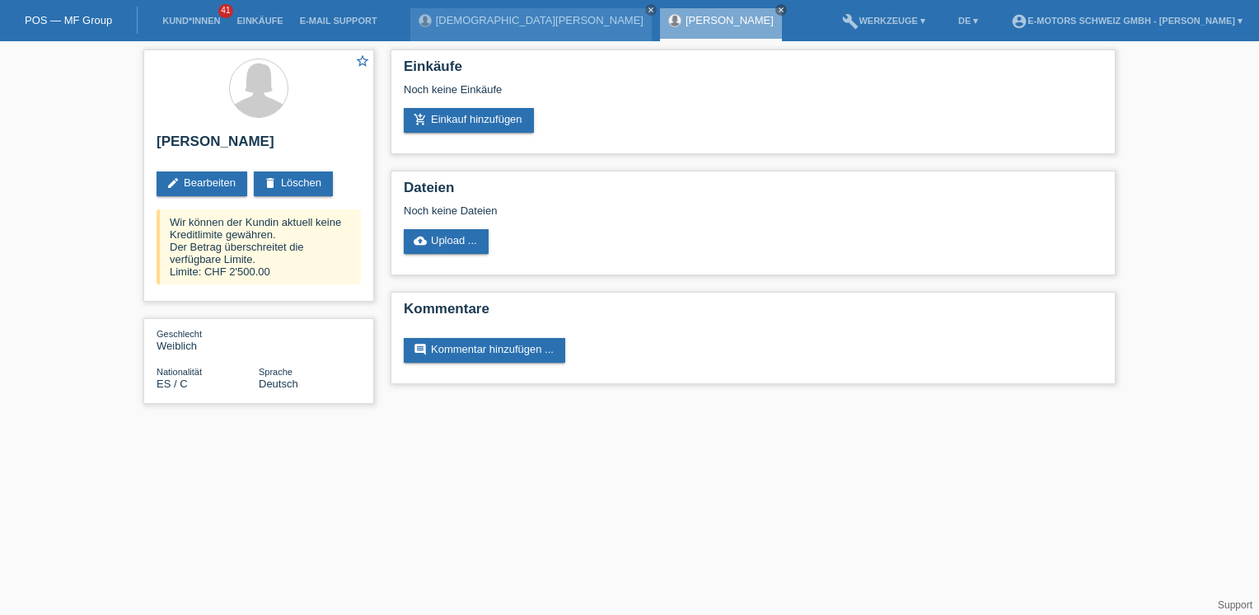
click at [387, 227] on div "Einkäufe Noch keine Einkäufe add_shopping_cart Einkauf hinzufügen Dateien Noch …" at bounding box center [753, 220] width 742 height 359
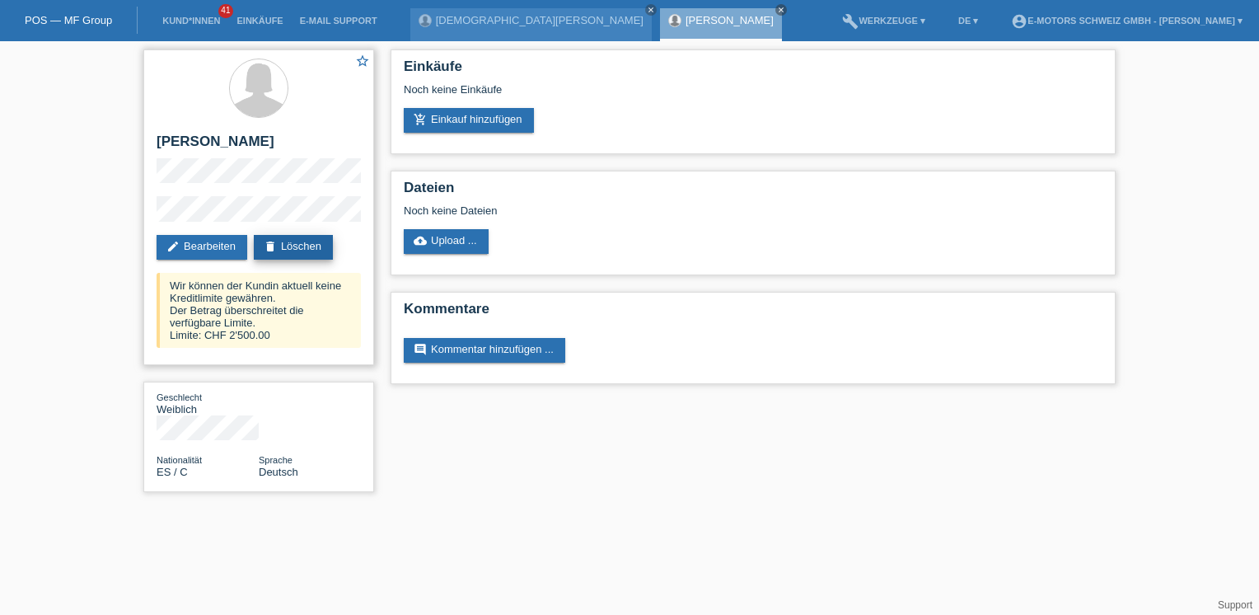
click at [287, 246] on link "delete Löschen" at bounding box center [293, 247] width 79 height 25
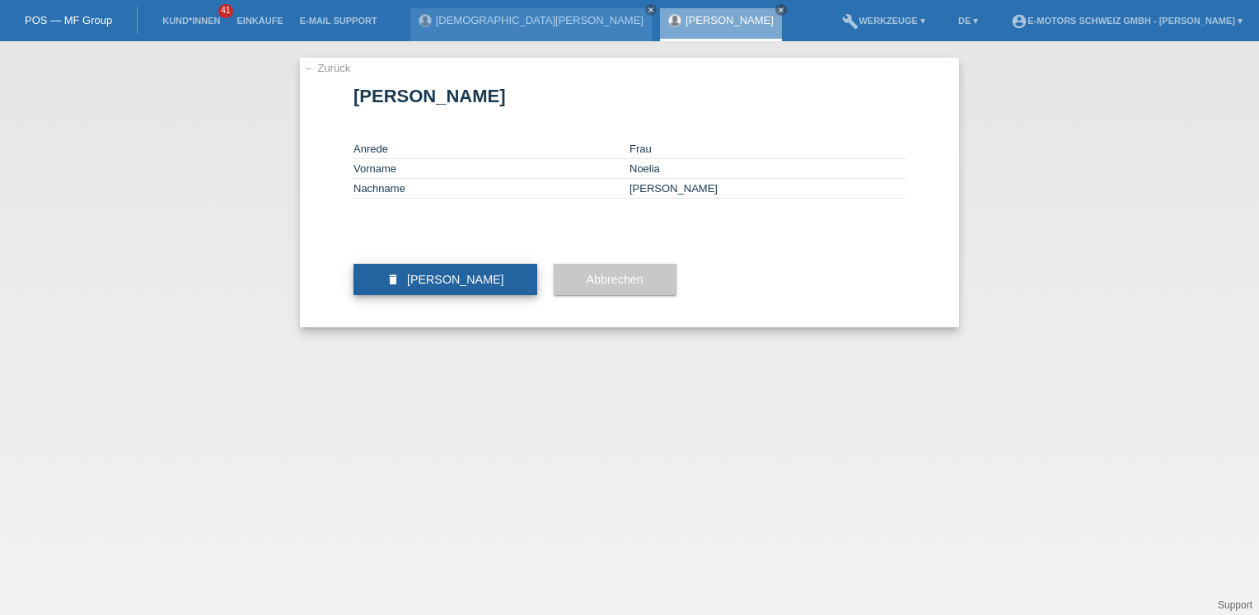
click at [462, 286] on span "Kundin löschen" at bounding box center [455, 279] width 97 height 13
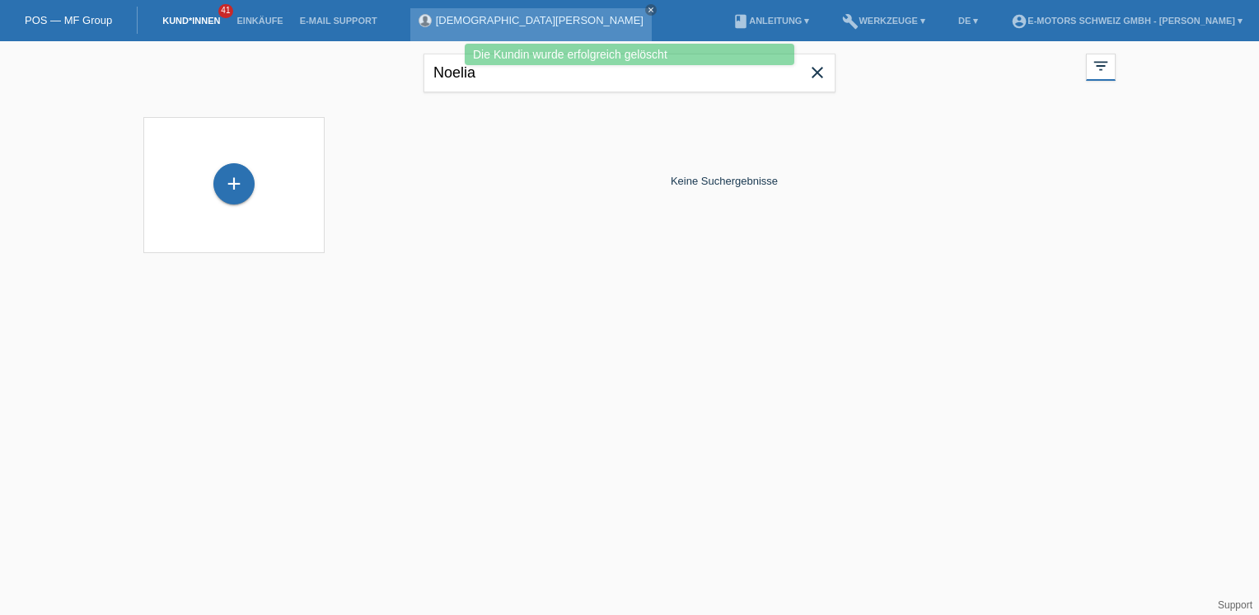
click at [516, 22] on link "[DEMOGRAPHIC_DATA][PERSON_NAME]" at bounding box center [540, 20] width 208 height 12
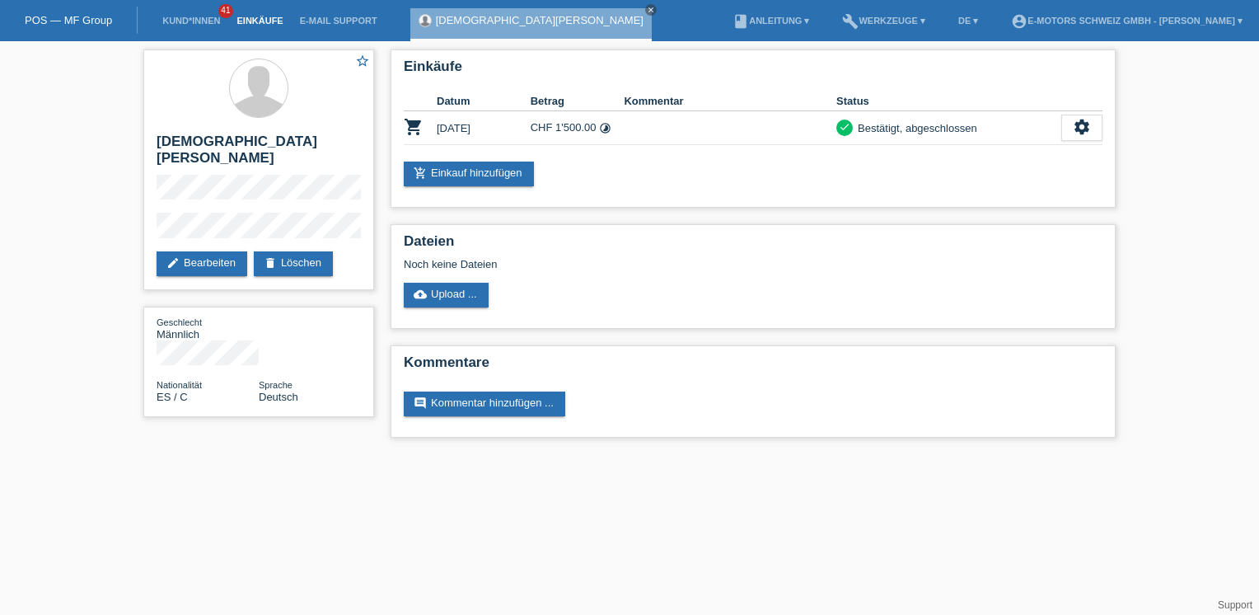
click at [260, 18] on link "Einkäufe" at bounding box center [259, 21] width 63 height 10
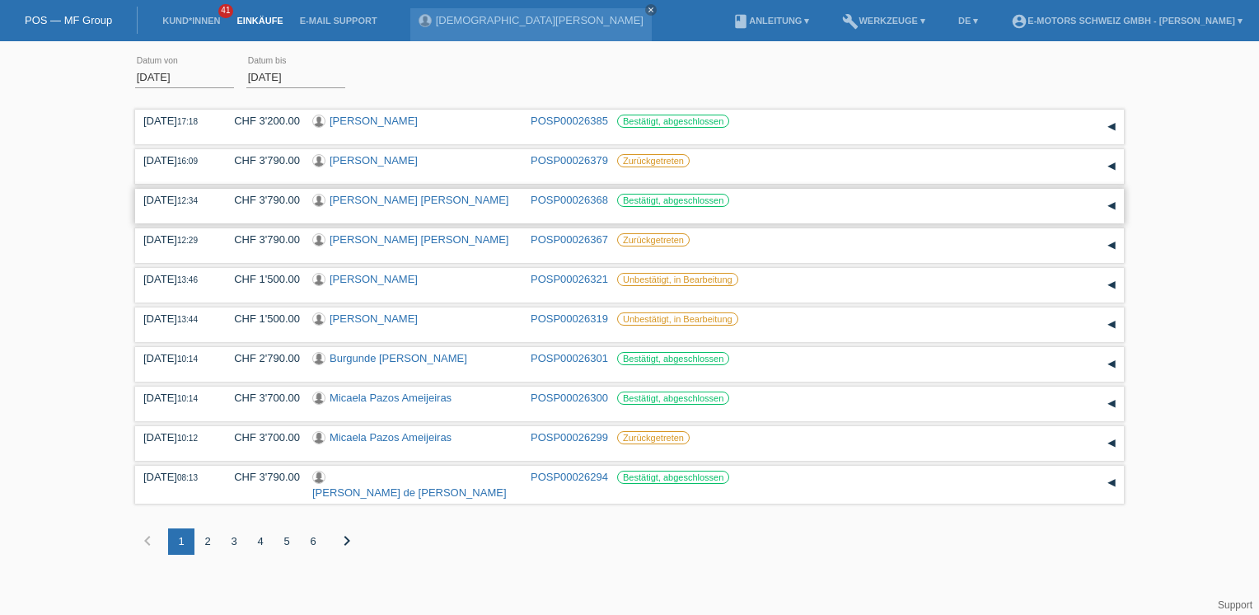
click at [389, 199] on link "[PERSON_NAME] [PERSON_NAME]" at bounding box center [419, 200] width 179 height 12
click at [868, 11] on icon "close" at bounding box center [872, 10] width 8 height 8
click at [647, 11] on icon "close" at bounding box center [651, 10] width 8 height 8
